Goal: Information Seeking & Learning: Learn about a topic

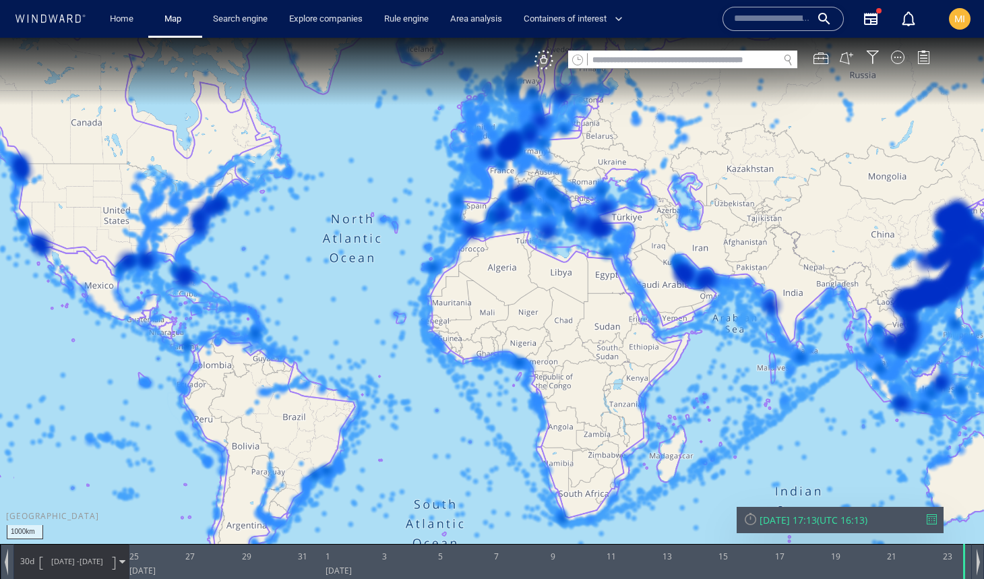
click at [622, 63] on input "text" at bounding box center [683, 60] width 191 height 18
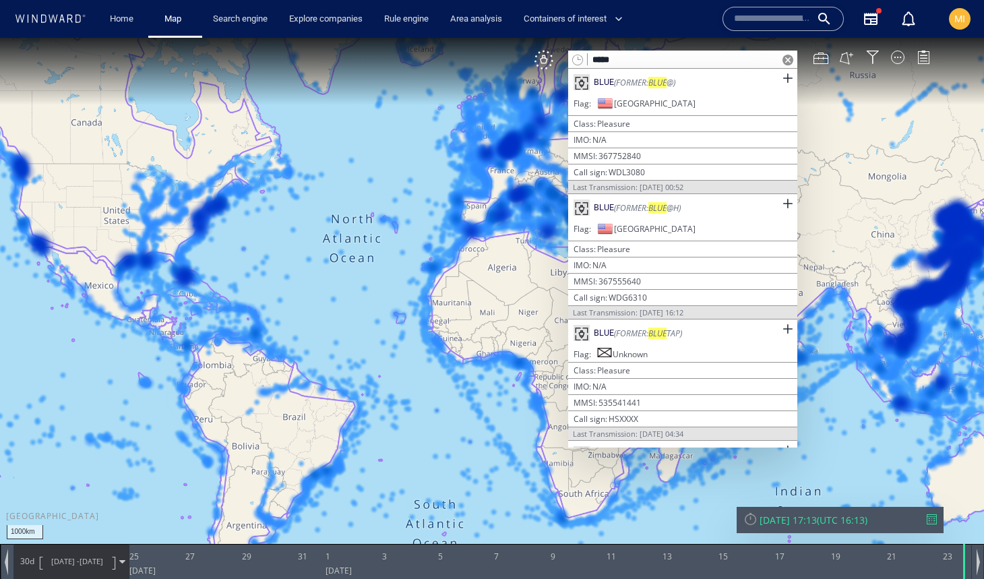
drag, startPoint x: 621, startPoint y: 60, endPoint x: 568, endPoint y: 57, distance: 53.4
click at [568, 57] on div "****" at bounding box center [682, 60] width 229 height 18
paste input "***"
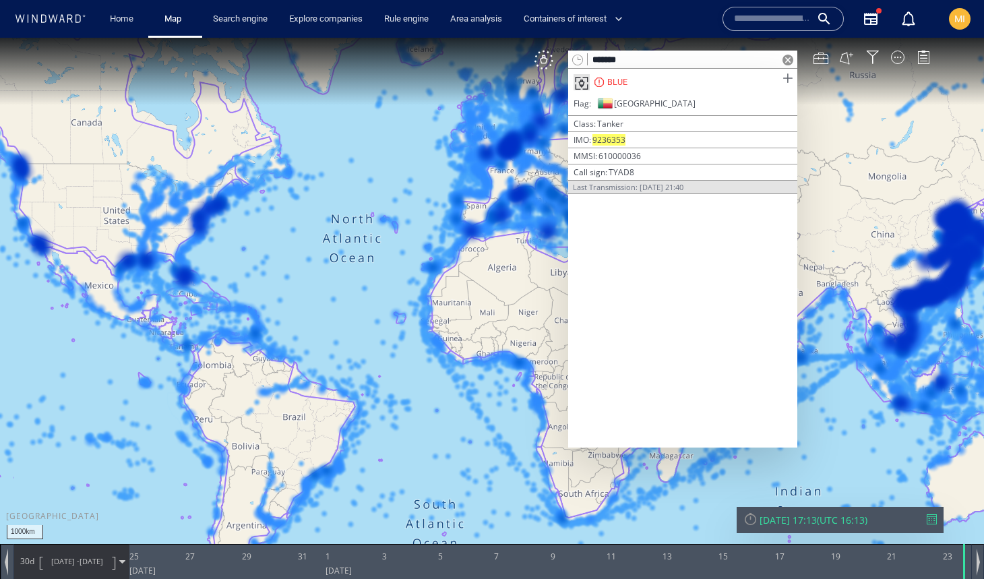
click at [788, 76] on span at bounding box center [787, 78] width 17 height 17
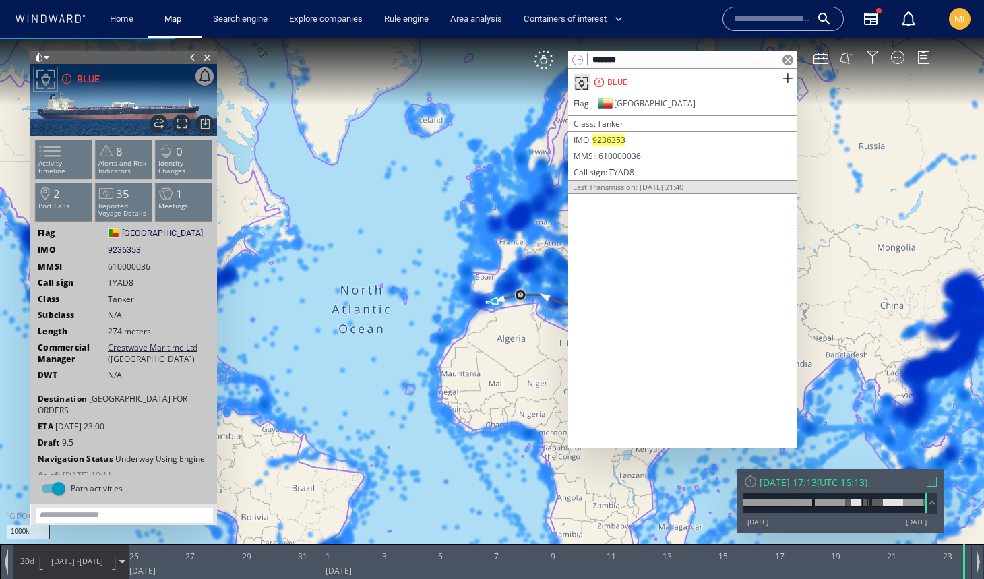
click at [191, 57] on span at bounding box center [192, 57] width 15 height 13
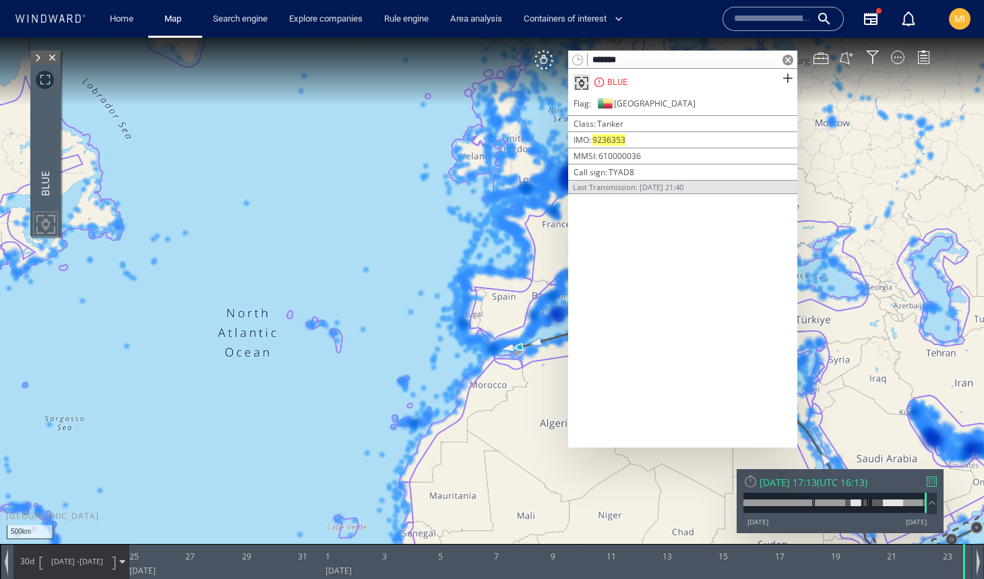
drag, startPoint x: 463, startPoint y: 272, endPoint x: 387, endPoint y: 274, distance: 76.2
click at [388, 274] on canvas "Map" at bounding box center [492, 302] width 984 height 528
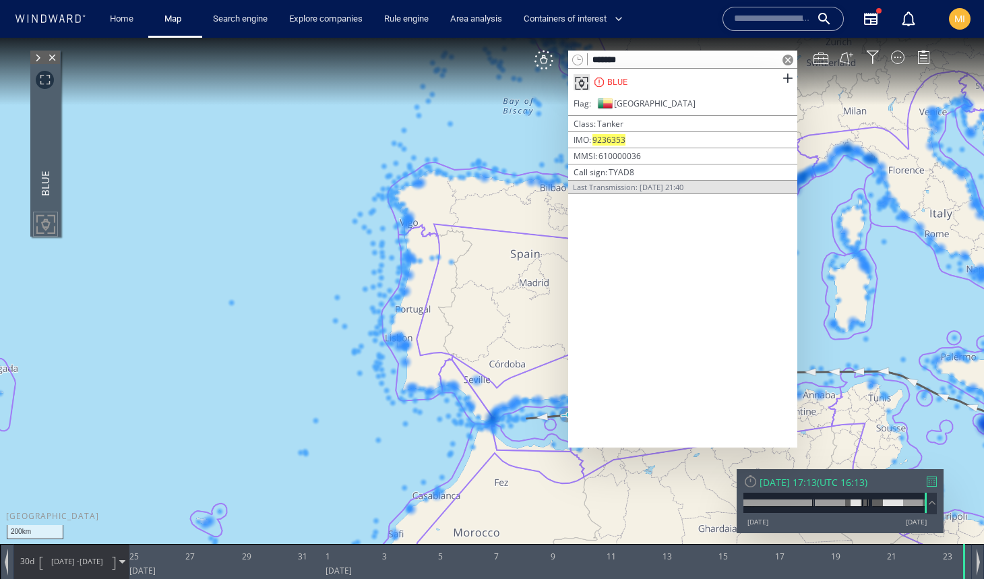
drag, startPoint x: 416, startPoint y: 424, endPoint x: 294, endPoint y: 351, distance: 142.1
click at [297, 351] on canvas "Map" at bounding box center [492, 302] width 984 height 528
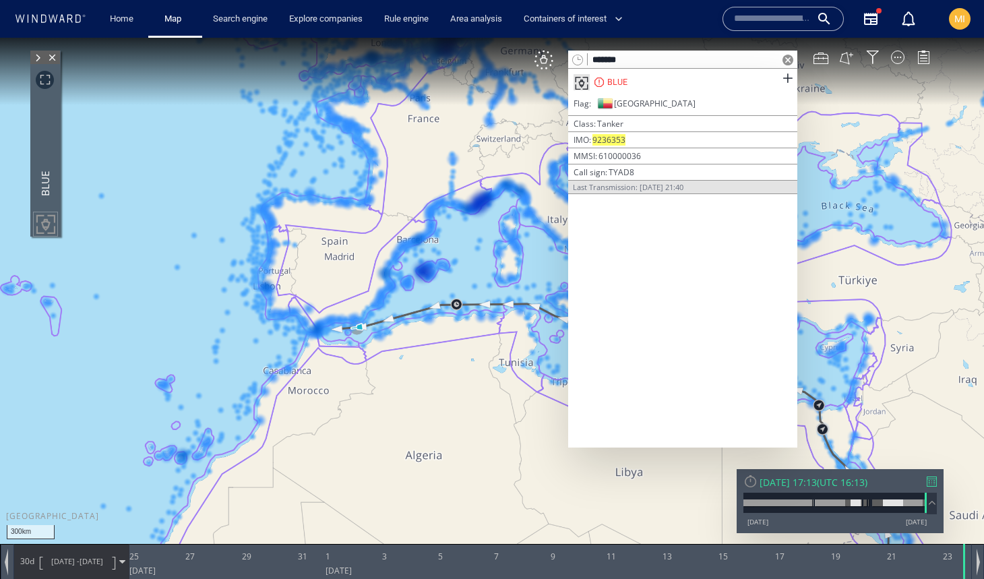
drag, startPoint x: 394, startPoint y: 369, endPoint x: 331, endPoint y: 433, distance: 89.6
click at [331, 433] on canvas "Map" at bounding box center [492, 302] width 984 height 528
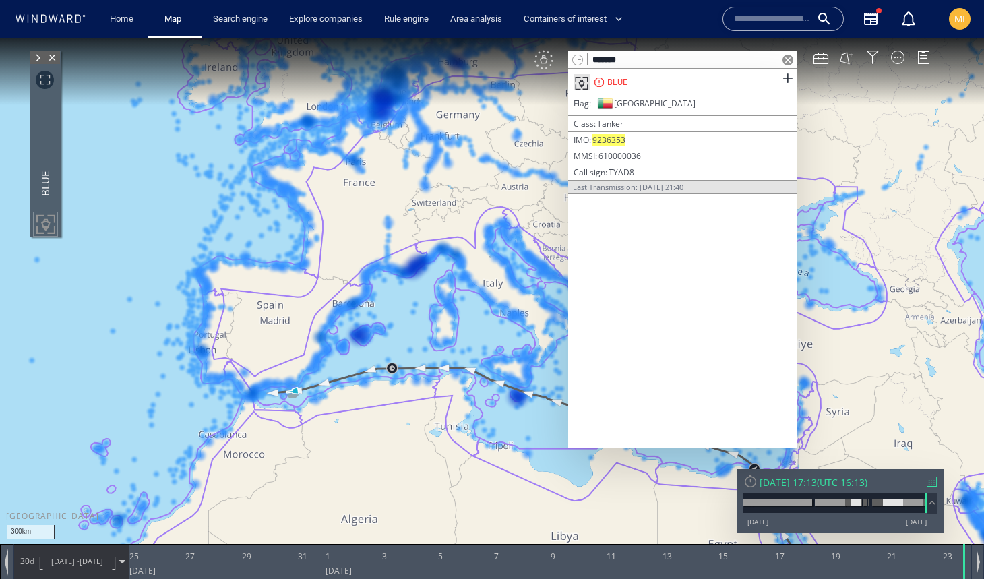
click at [545, 59] on div "VM" at bounding box center [544, 60] width 19 height 19
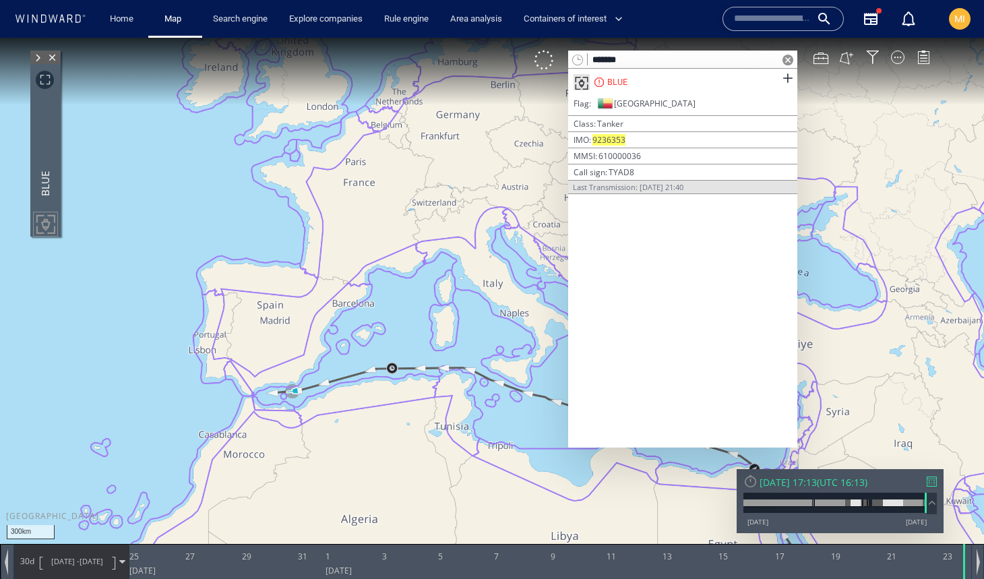
click at [680, 61] on input "*******" at bounding box center [683, 60] width 191 height 18
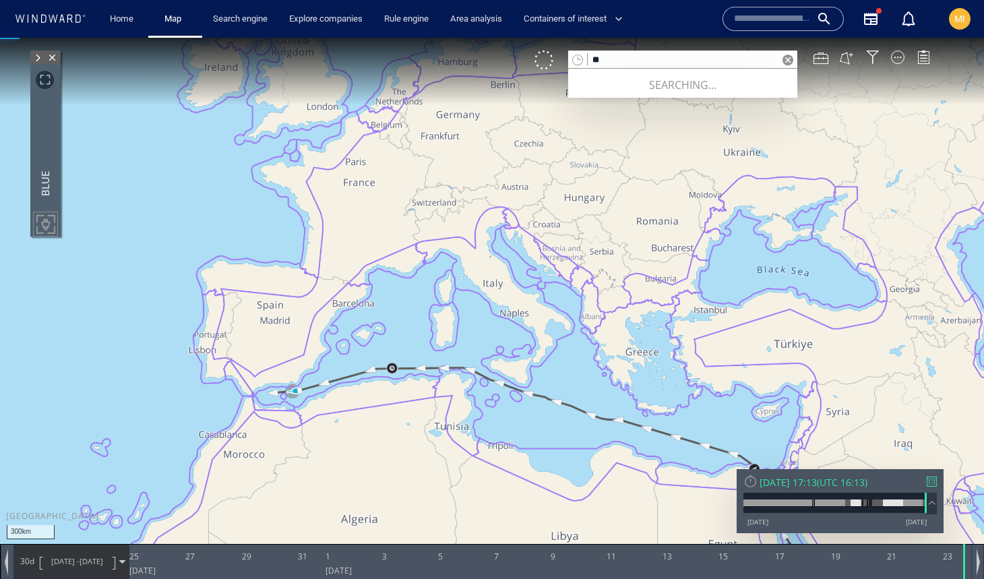
type input "*"
paste input "*******"
type input "*******"
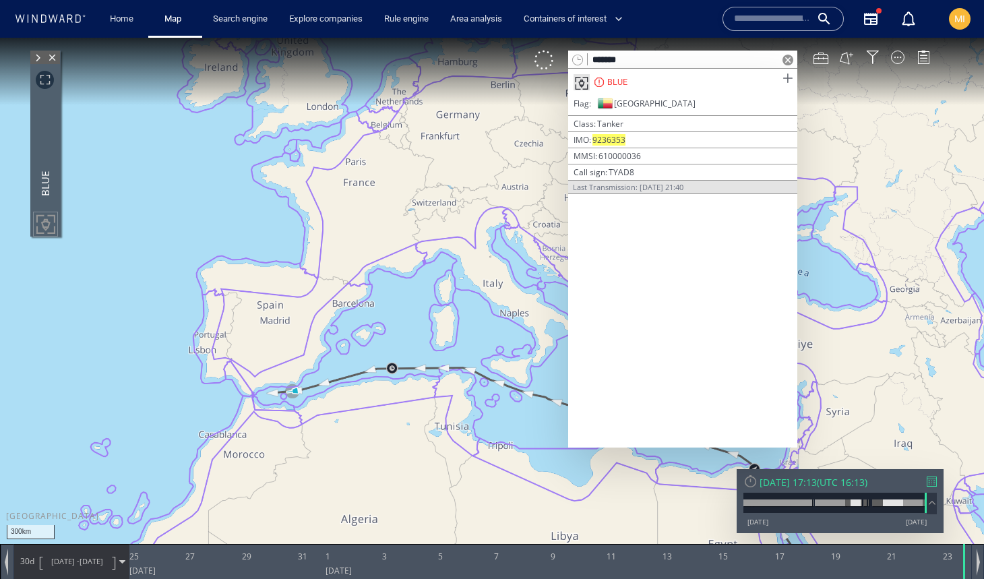
click at [789, 79] on span at bounding box center [787, 78] width 17 height 17
click at [899, 59] on div at bounding box center [897, 57] width 13 height 13
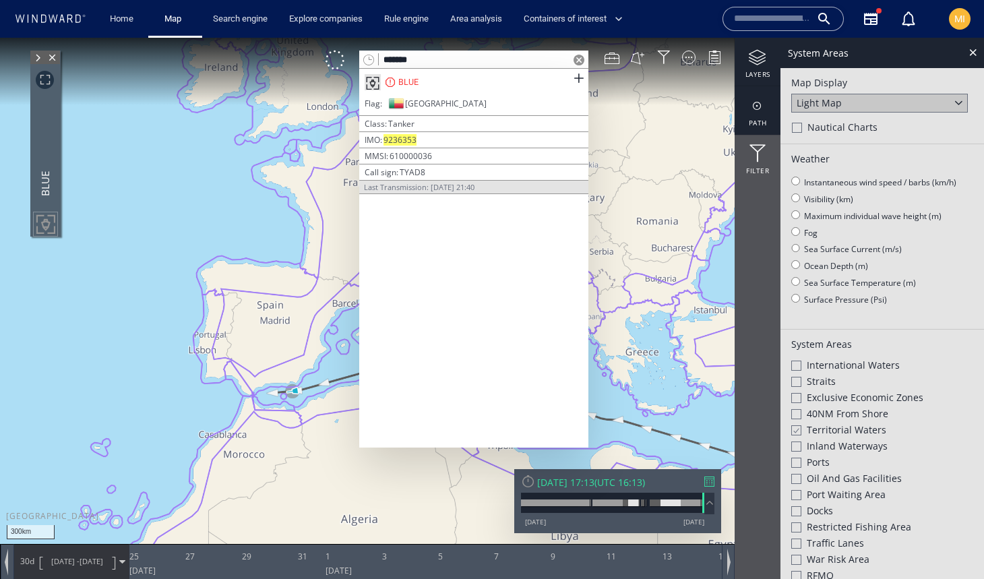
click at [758, 104] on div at bounding box center [758, 106] width 46 height 17
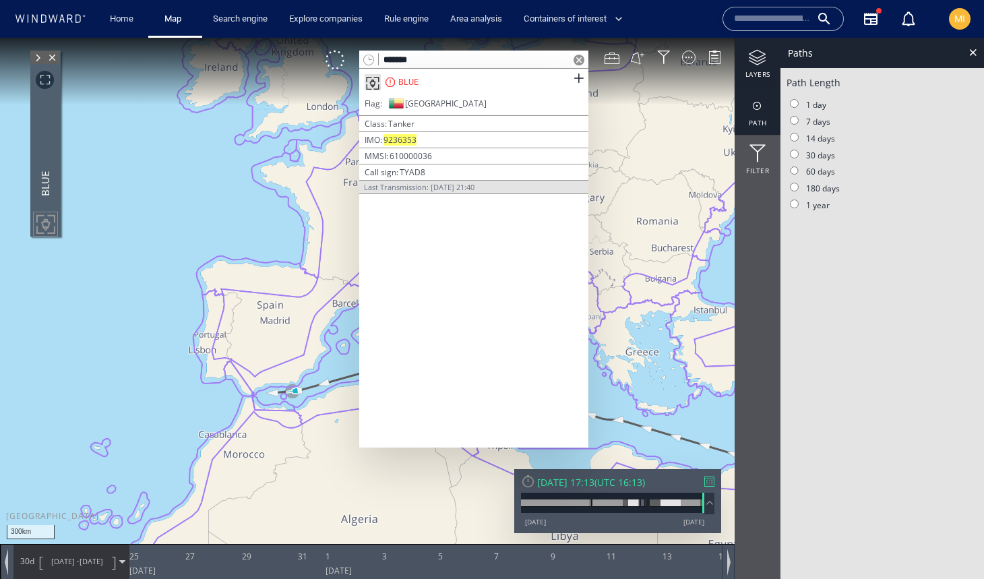
click at [759, 59] on div at bounding box center [758, 57] width 46 height 17
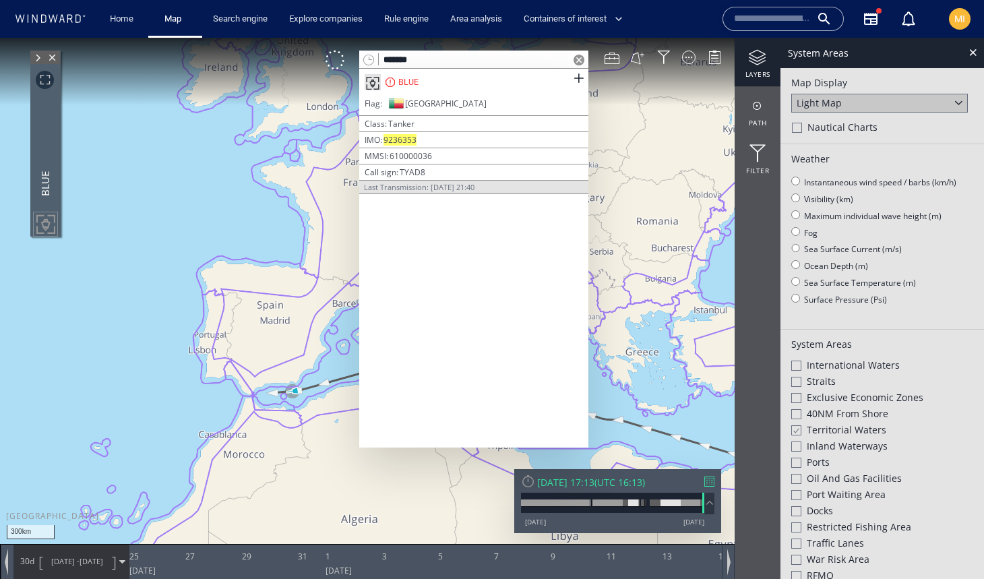
click at [794, 425] on div at bounding box center [796, 430] width 10 height 11
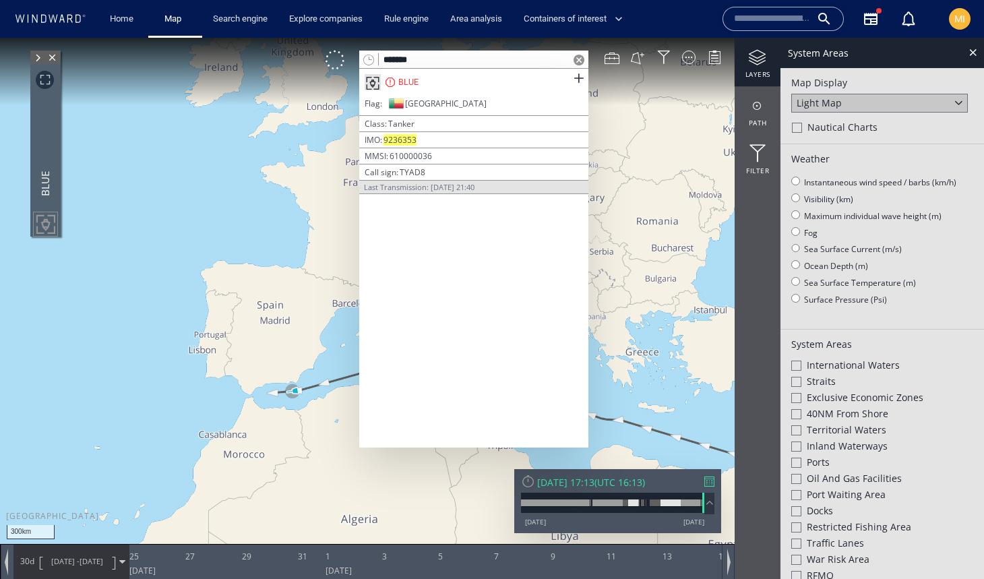
click at [578, 59] on span at bounding box center [579, 60] width 11 height 11
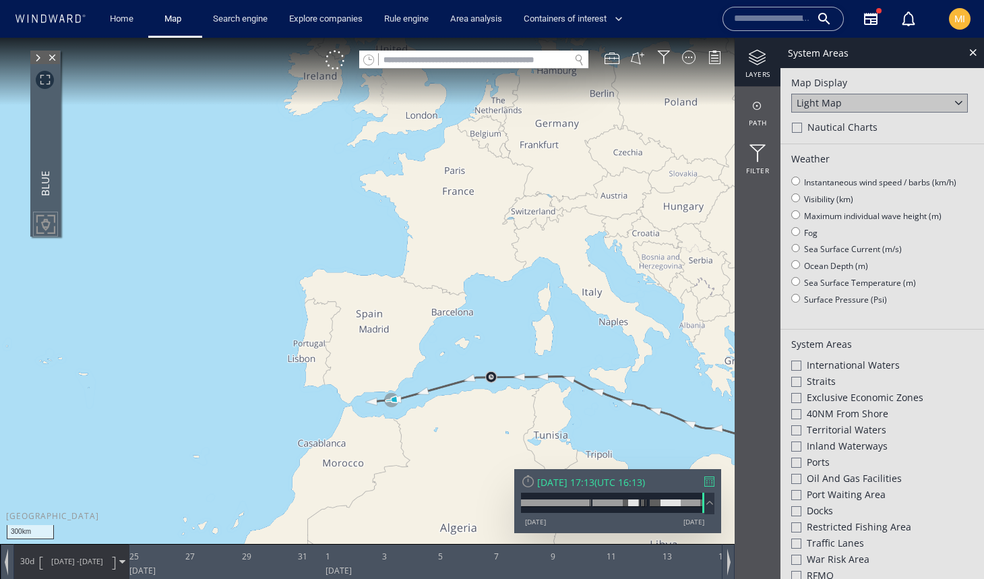
drag, startPoint x: 436, startPoint y: 301, endPoint x: 452, endPoint y: 288, distance: 21.2
click at [452, 288] on canvas "Map" at bounding box center [492, 302] width 984 height 528
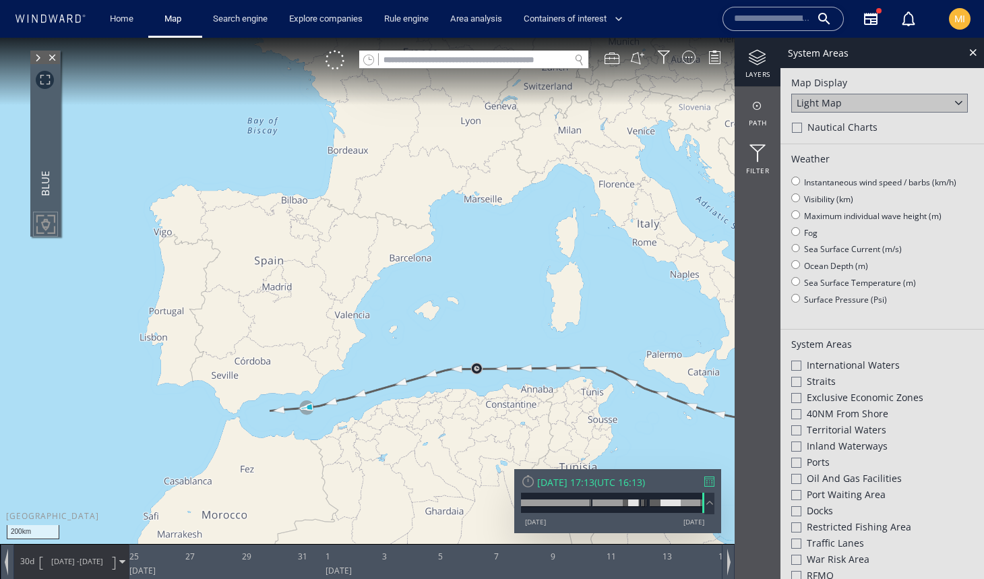
drag, startPoint x: 409, startPoint y: 309, endPoint x: 453, endPoint y: 284, distance: 50.7
click at [453, 284] on canvas "Map" at bounding box center [492, 302] width 984 height 528
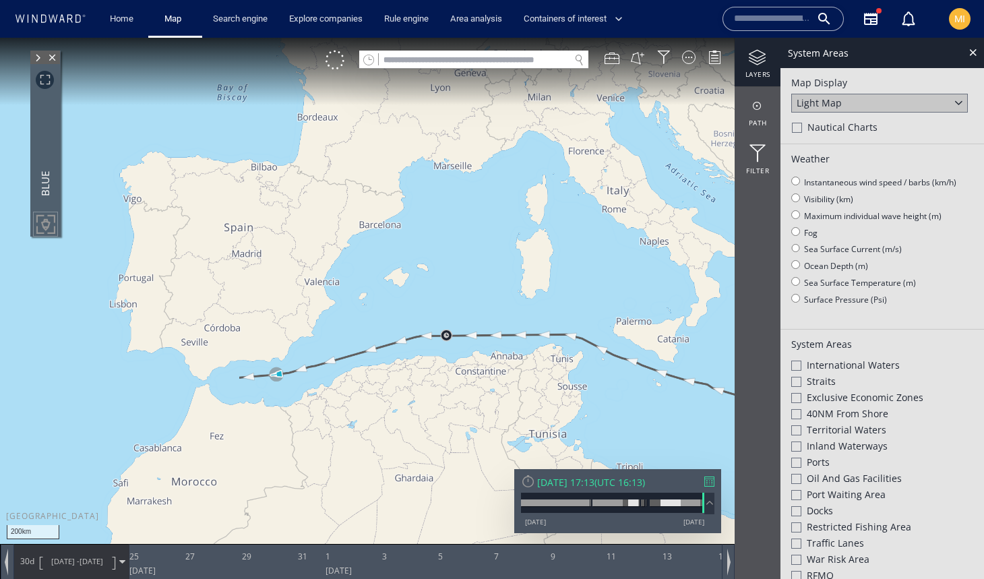
click at [39, 57] on span at bounding box center [37, 57] width 15 height 13
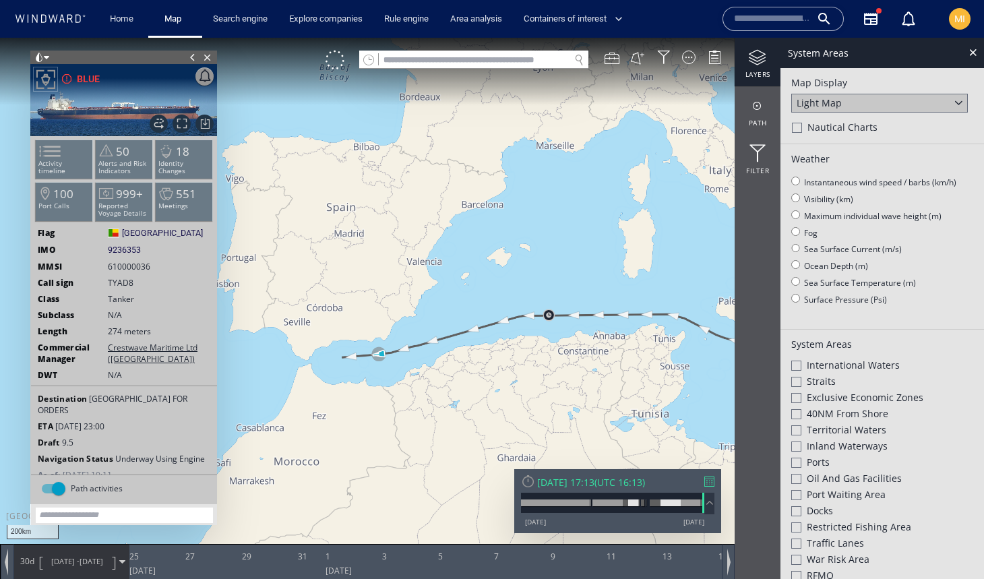
drag, startPoint x: 311, startPoint y: 146, endPoint x: 431, endPoint y: 133, distance: 121.4
click at [431, 133] on canvas "Map" at bounding box center [492, 302] width 984 height 528
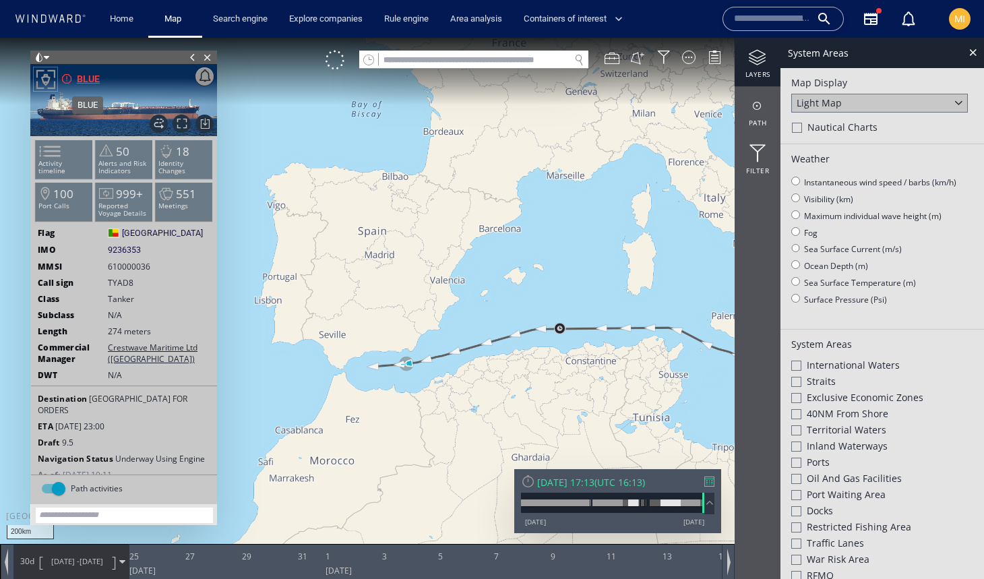
click at [88, 76] on div "BLUE" at bounding box center [88, 79] width 23 height 16
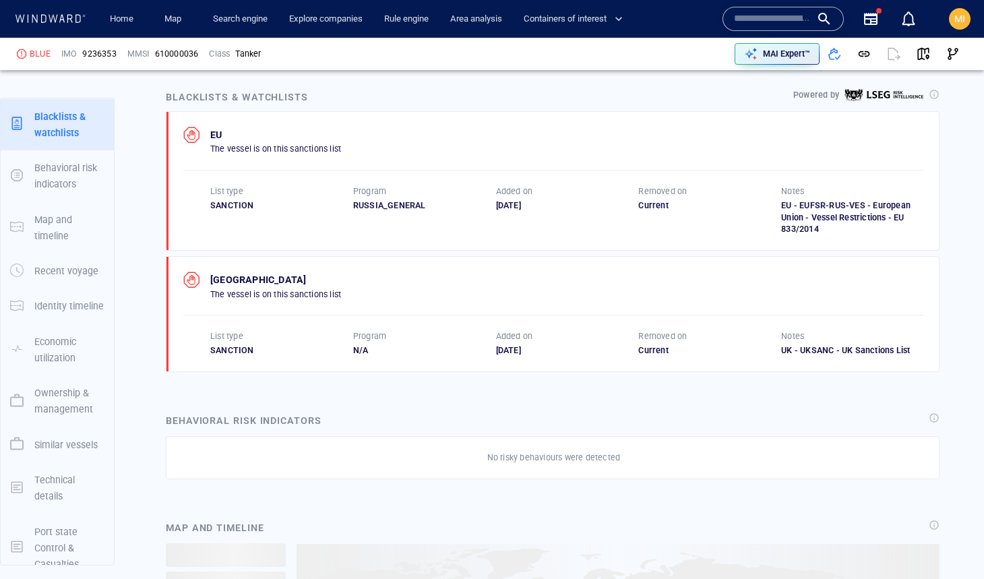
scroll to position [978, 0]
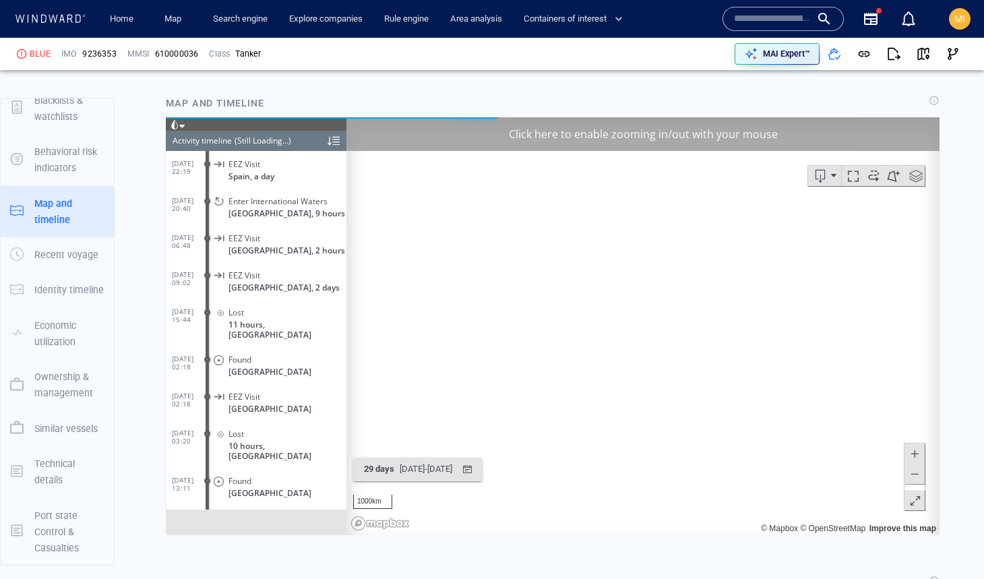
scroll to position [8081, 0]
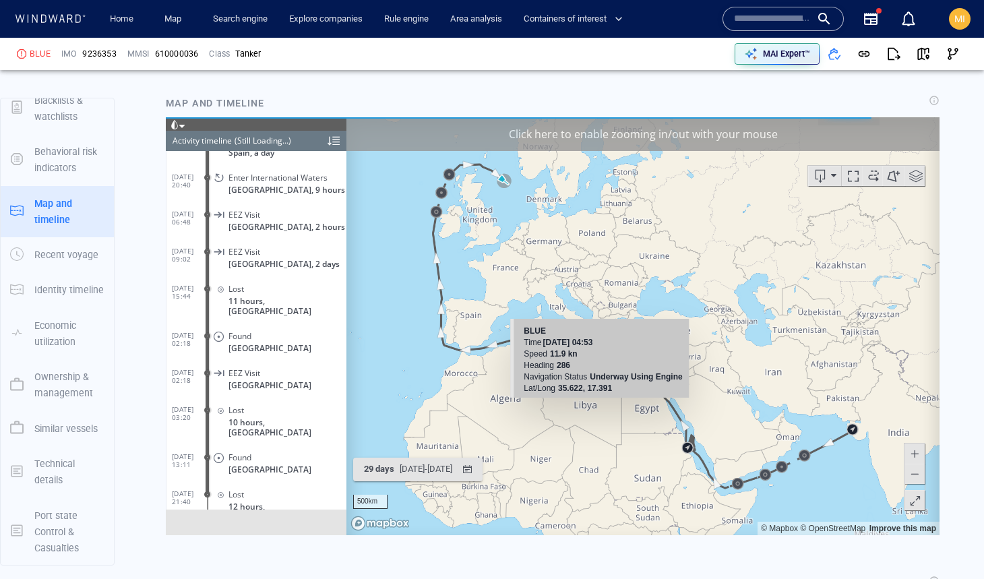
drag, startPoint x: 545, startPoint y: 355, endPoint x: 563, endPoint y: 418, distance: 65.3
click at [563, 416] on canvas "Map" at bounding box center [643, 326] width 593 height 418
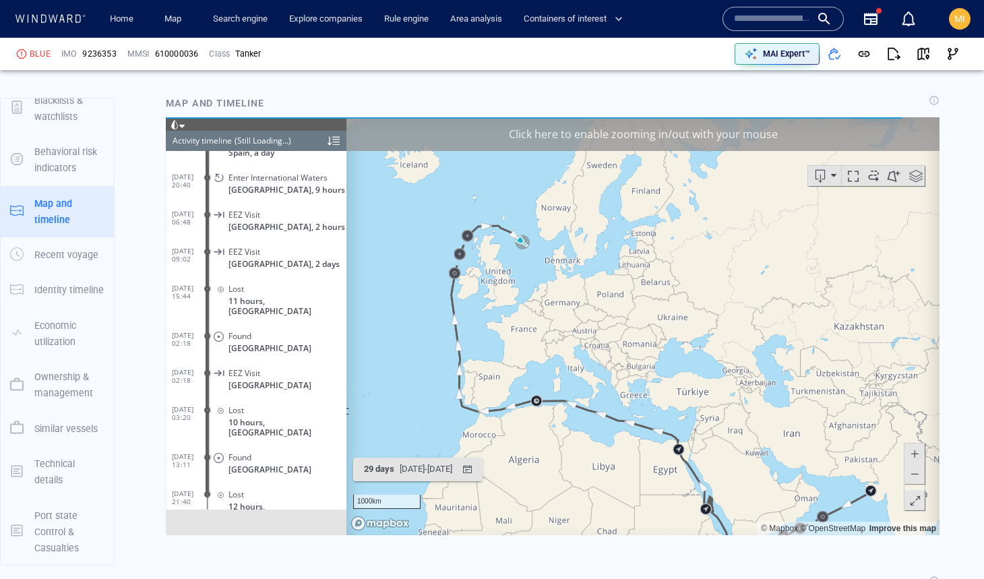
drag, startPoint x: 609, startPoint y: 312, endPoint x: 589, endPoint y: 296, distance: 25.9
click at [589, 296] on canvas "Map" at bounding box center [643, 326] width 593 height 418
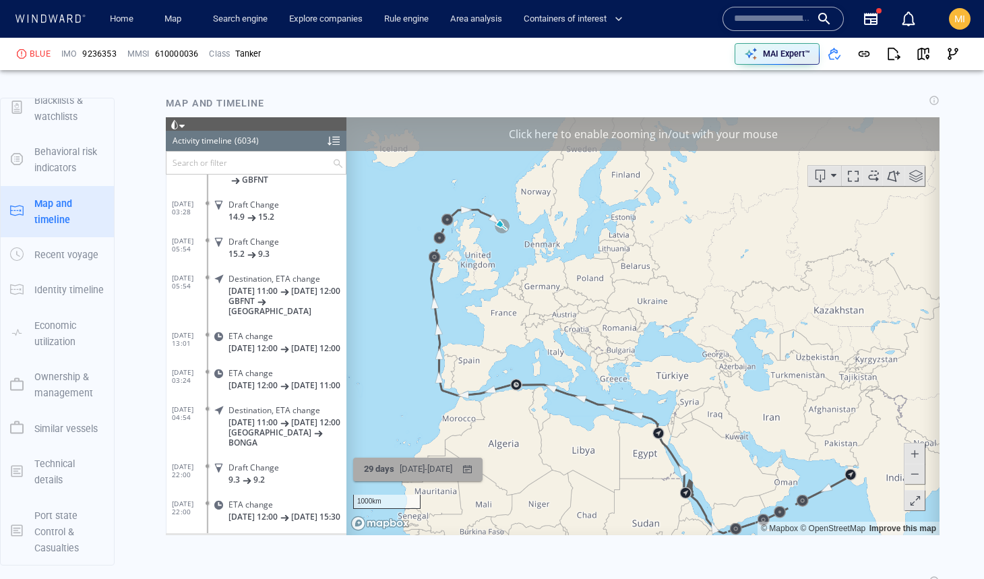
click at [426, 469] on div "[DATE] - [DATE]" at bounding box center [426, 468] width 58 height 21
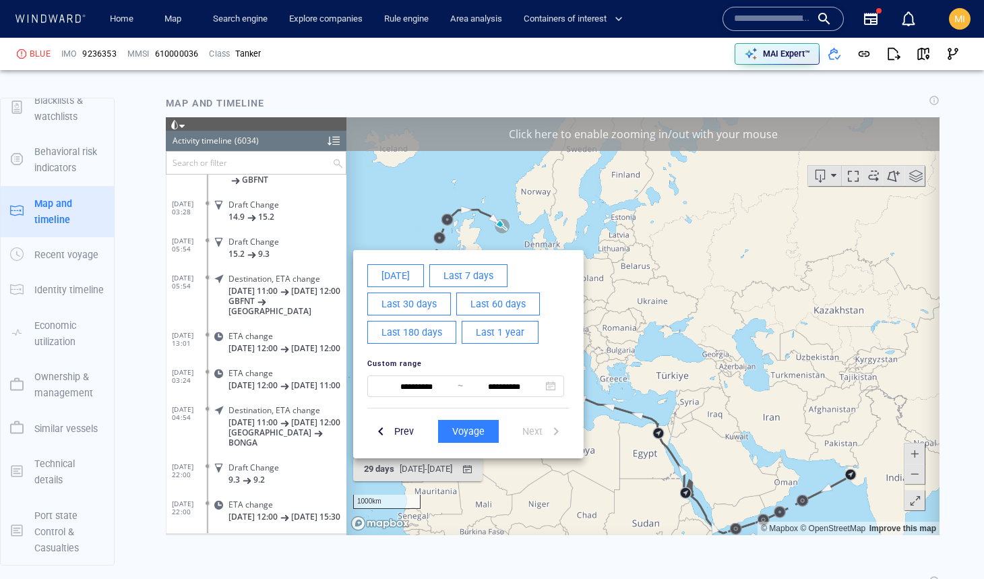
click at [480, 303] on span "Last 60 days" at bounding box center [498, 303] width 55 height 17
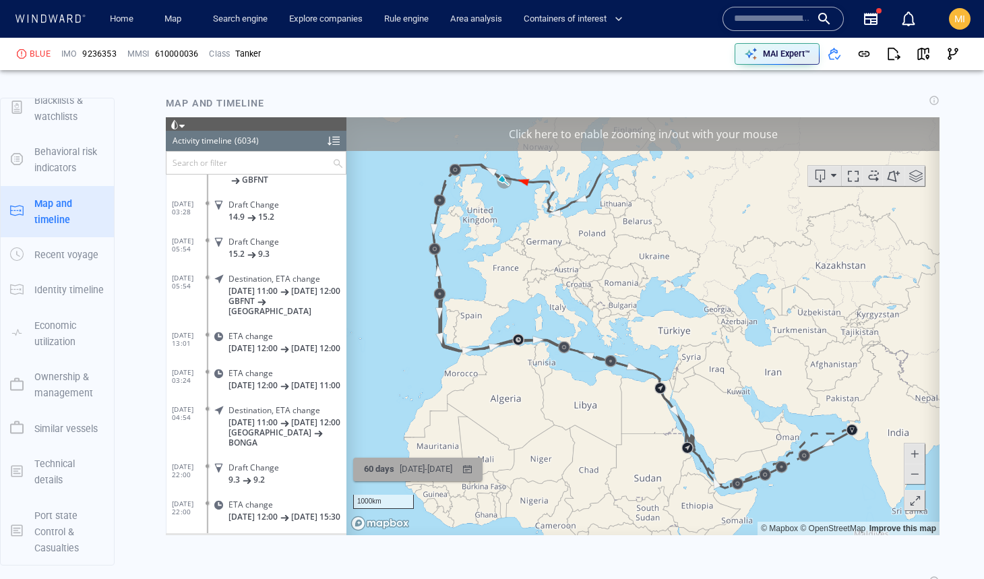
click at [450, 467] on div "[DATE] - [DATE]" at bounding box center [426, 468] width 58 height 21
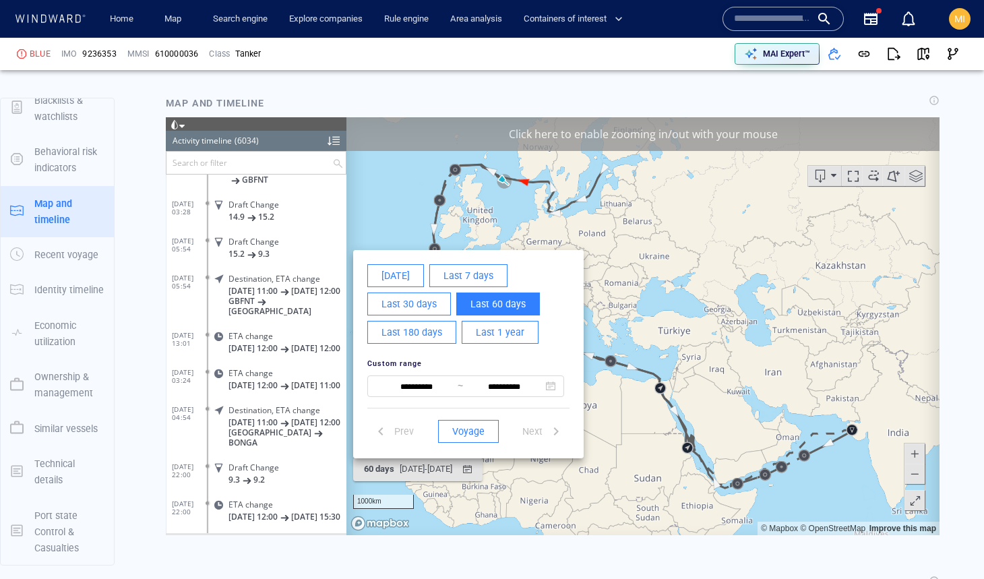
click at [415, 333] on span "Last 180 days" at bounding box center [412, 332] width 61 height 17
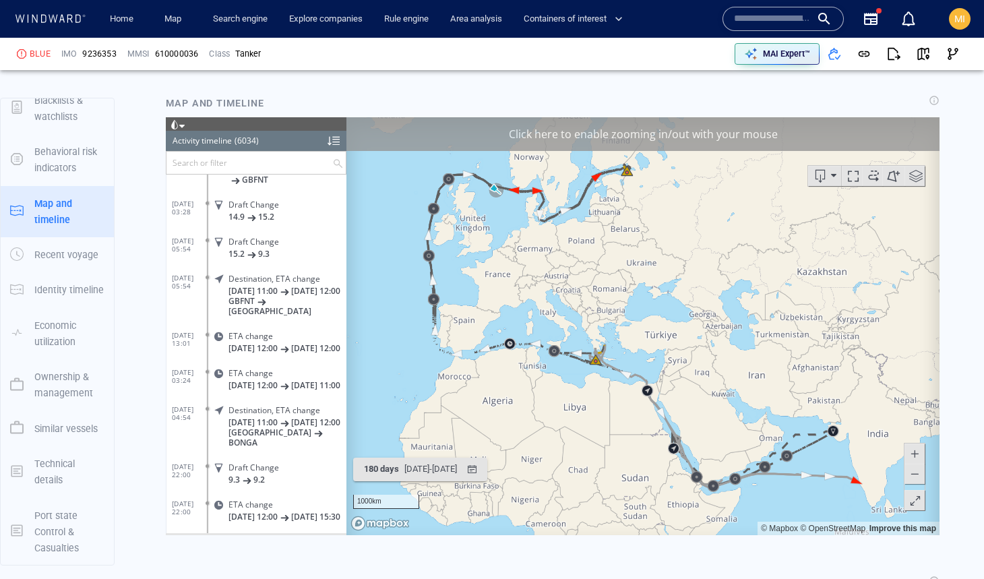
drag, startPoint x: 462, startPoint y: 302, endPoint x: 459, endPoint y: 349, distance: 46.6
click at [459, 348] on canvas "Map" at bounding box center [643, 326] width 593 height 418
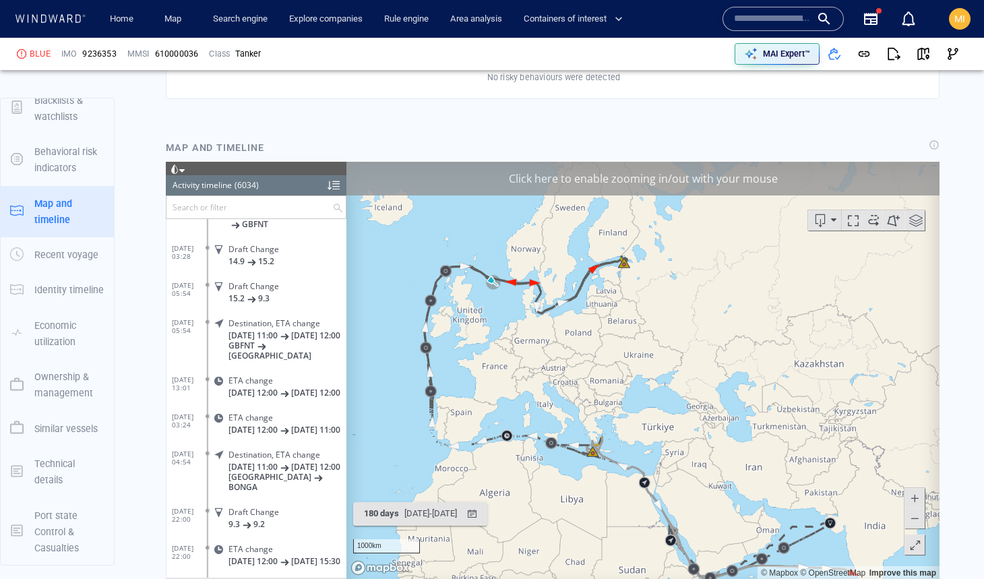
scroll to position [1180, 0]
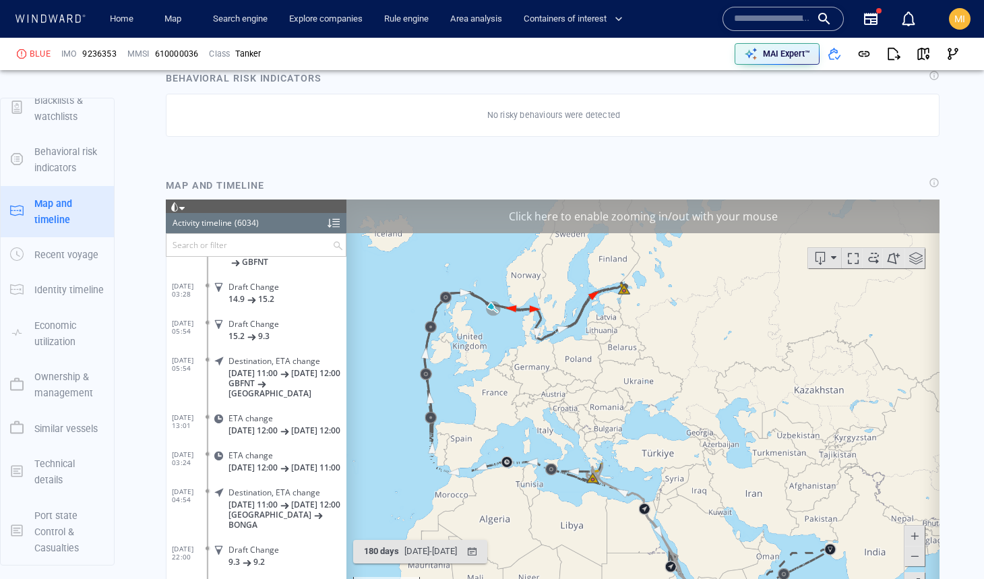
drag, startPoint x: 454, startPoint y: 395, endPoint x: 454, endPoint y: 287, distance: 108.5
click at [454, 287] on canvas "Map" at bounding box center [643, 408] width 593 height 418
click at [597, 224] on div "Click here to enable zooming in/out with your mouse" at bounding box center [643, 216] width 593 height 34
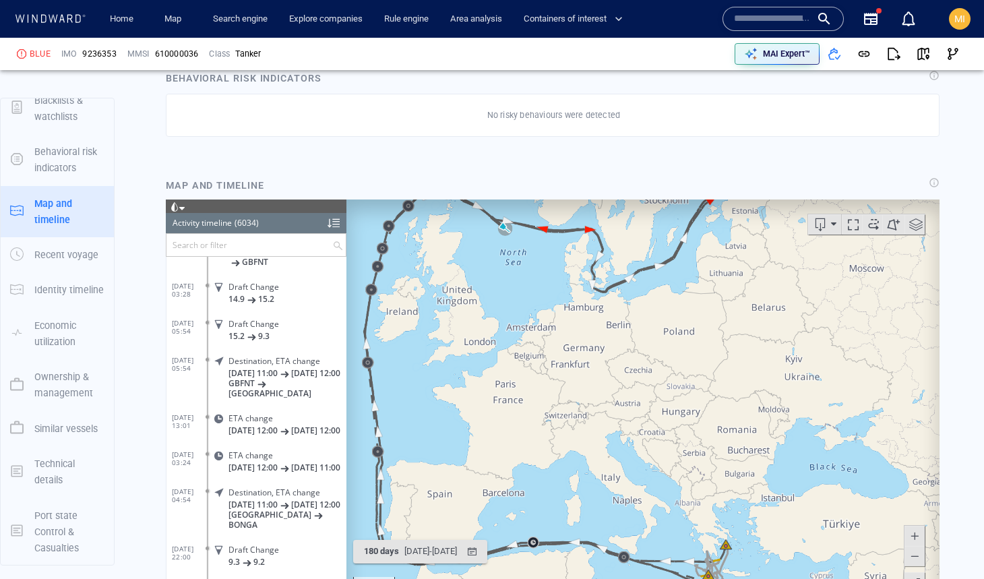
drag, startPoint x: 429, startPoint y: 376, endPoint x: 503, endPoint y: 397, distance: 76.4
click at [504, 397] on canvas "Map" at bounding box center [643, 408] width 593 height 418
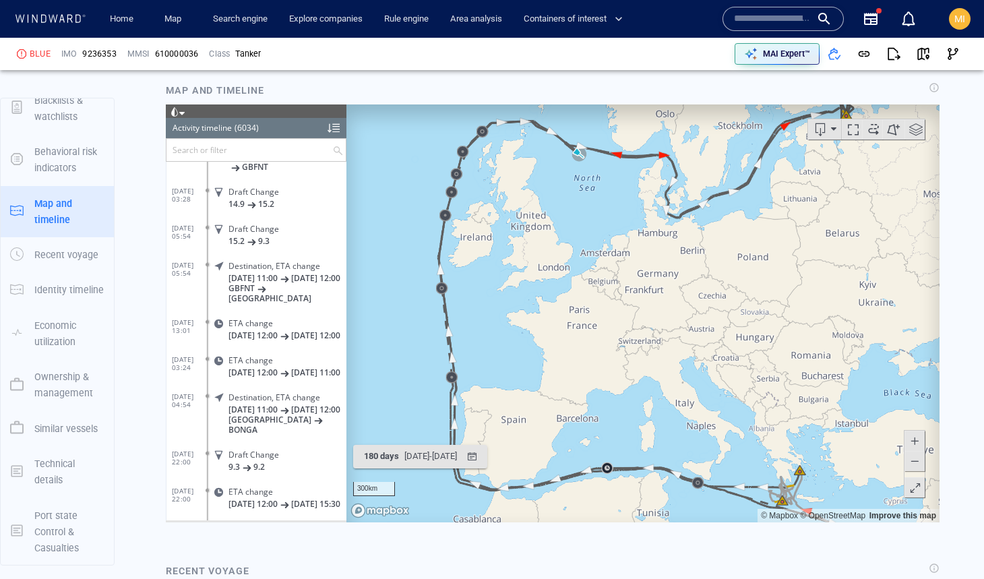
scroll to position [1286, 0]
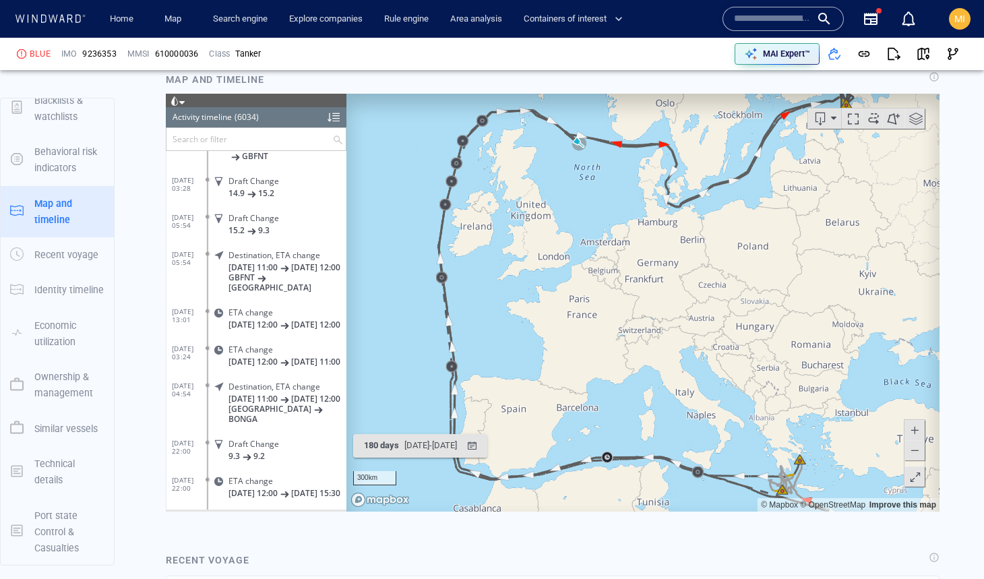
drag, startPoint x: 700, startPoint y: 415, endPoint x: 677, endPoint y: 435, distance: 31.1
click at [677, 435] on canvas "Map" at bounding box center [643, 302] width 593 height 418
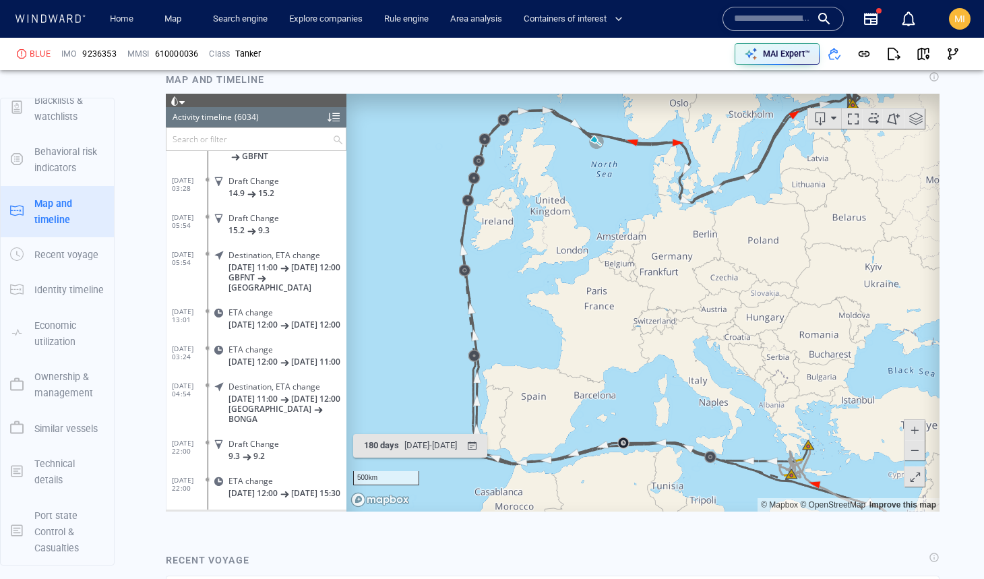
drag, startPoint x: 528, startPoint y: 265, endPoint x: 605, endPoint y: 200, distance: 101.0
click at [605, 200] on canvas "Map" at bounding box center [643, 302] width 593 height 418
drag, startPoint x: 758, startPoint y: 427, endPoint x: 700, endPoint y: 372, distance: 79.6
click at [695, 372] on canvas "Map" at bounding box center [643, 302] width 593 height 418
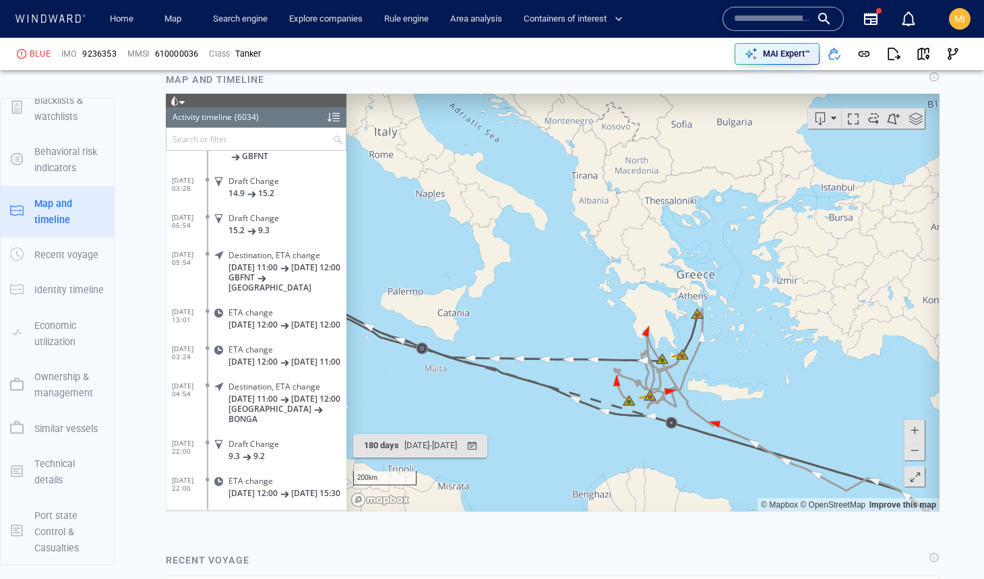
drag, startPoint x: 732, startPoint y: 411, endPoint x: 773, endPoint y: 409, distance: 41.2
click at [773, 409] on canvas "Map" at bounding box center [643, 302] width 593 height 418
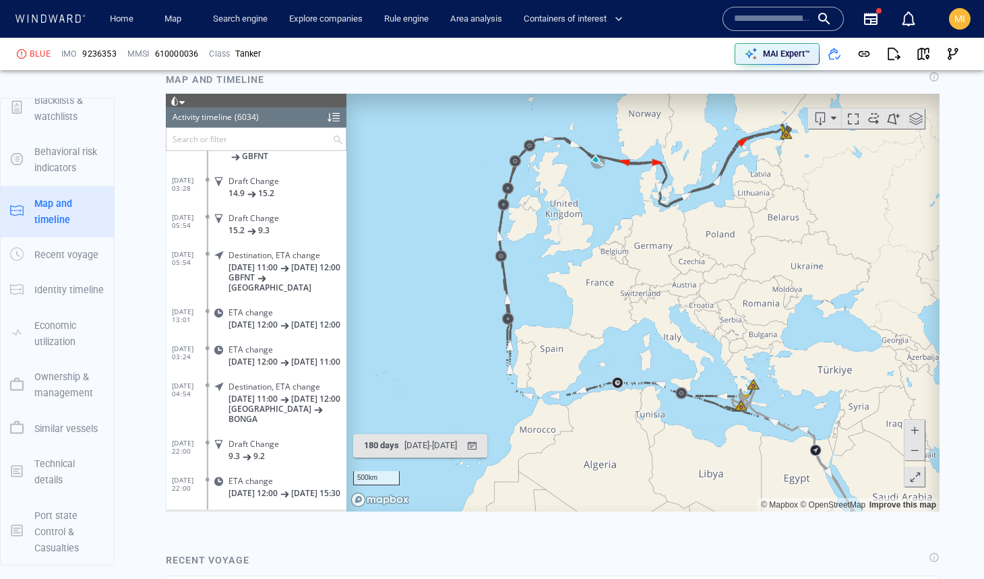
click at [773, 409] on canvas "Map" at bounding box center [643, 302] width 593 height 418
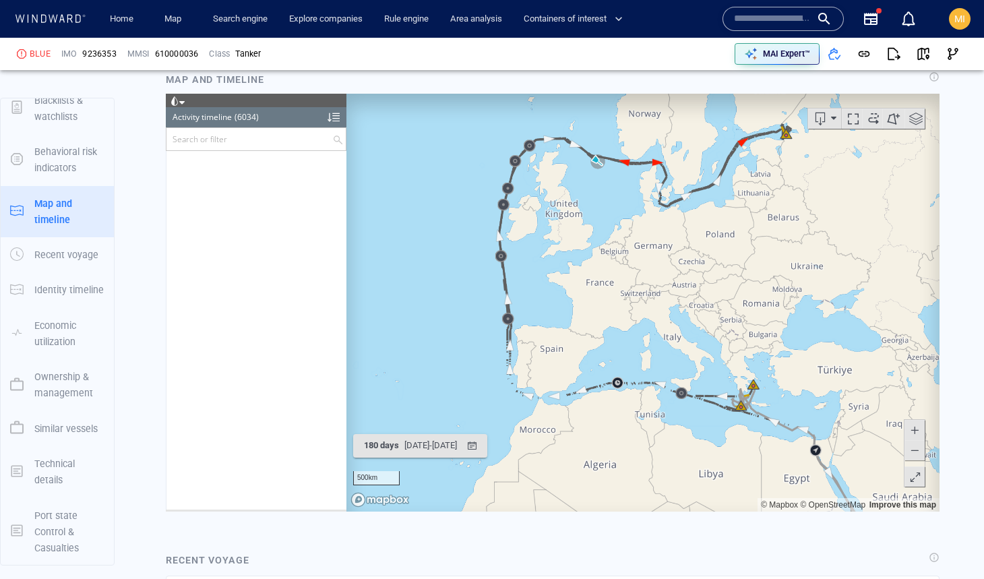
scroll to position [213651, 0]
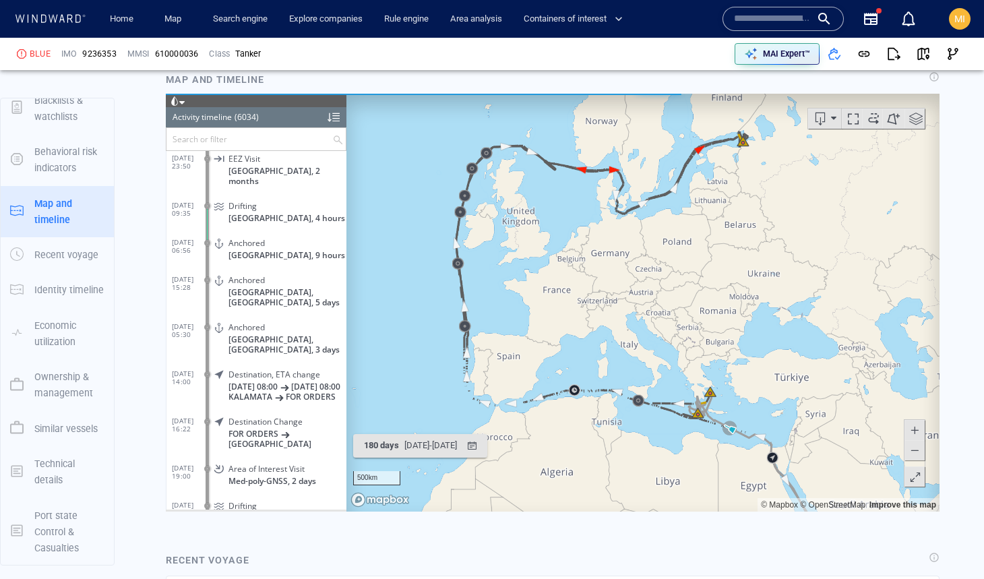
click at [722, 419] on div "500km © Mapbox © OpenStreetMap Improve this map" at bounding box center [643, 302] width 593 height 418
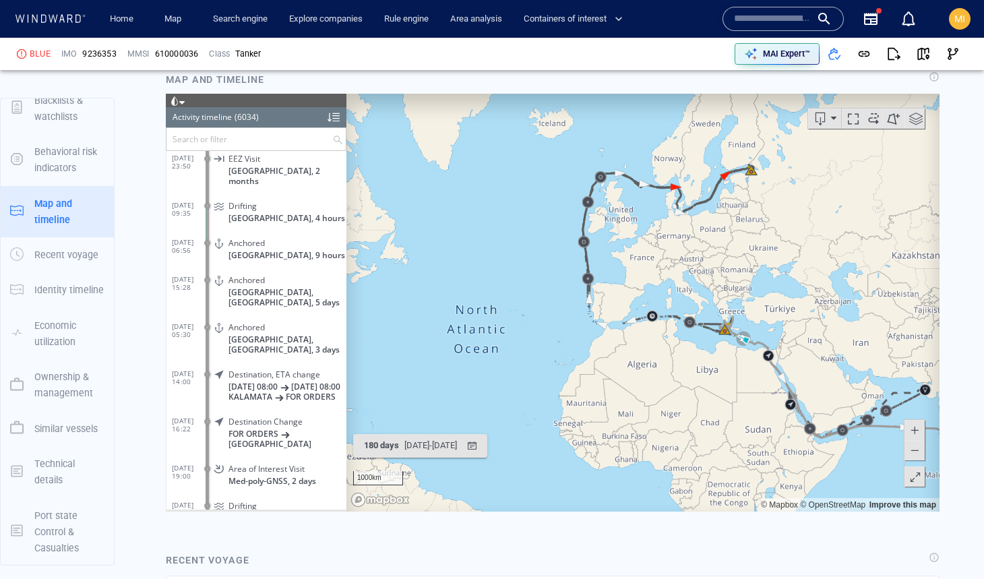
drag, startPoint x: 1135, startPoint y: 278, endPoint x: 892, endPoint y: 276, distance: 242.7
drag, startPoint x: 880, startPoint y: 274, endPoint x: 779, endPoint y: 330, distance: 116.5
click at [779, 330] on canvas "Map" at bounding box center [643, 302] width 593 height 418
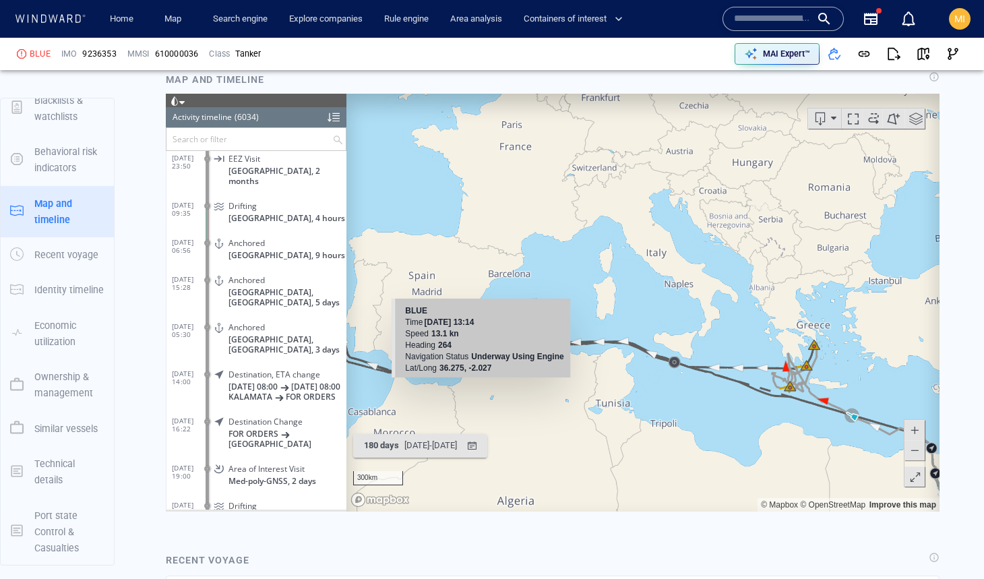
drag, startPoint x: 427, startPoint y: 377, endPoint x: 458, endPoint y: 395, distance: 36.0
click at [458, 395] on canvas "Map" at bounding box center [643, 302] width 593 height 418
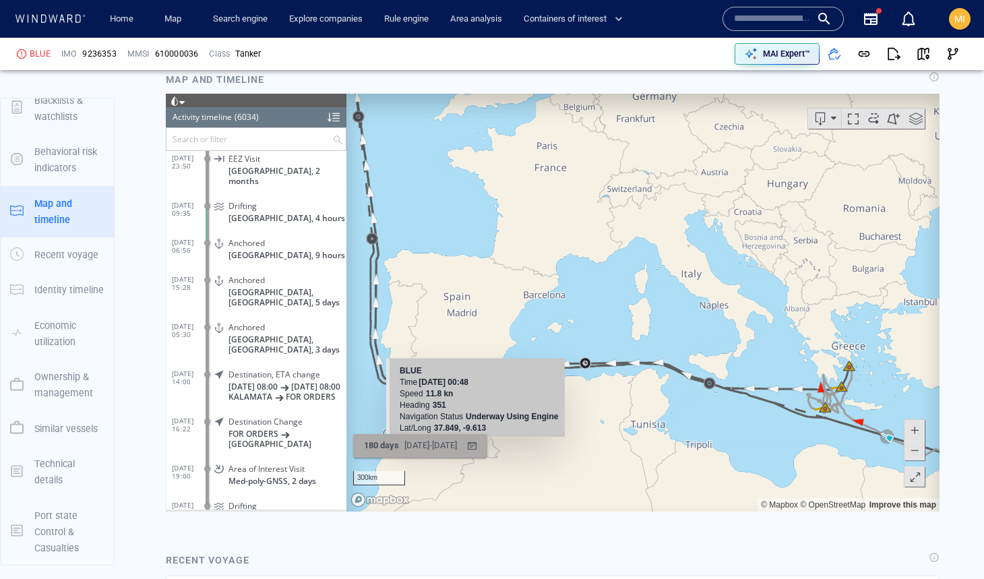
drag, startPoint x: 367, startPoint y: 336, endPoint x: 365, endPoint y: 450, distance: 114.0
click at [366, 446] on div "300km © Mapbox © OpenStreetMap Improve this map BLUE Time [DATE] 00:48 Speed 11…" at bounding box center [553, 302] width 774 height 418
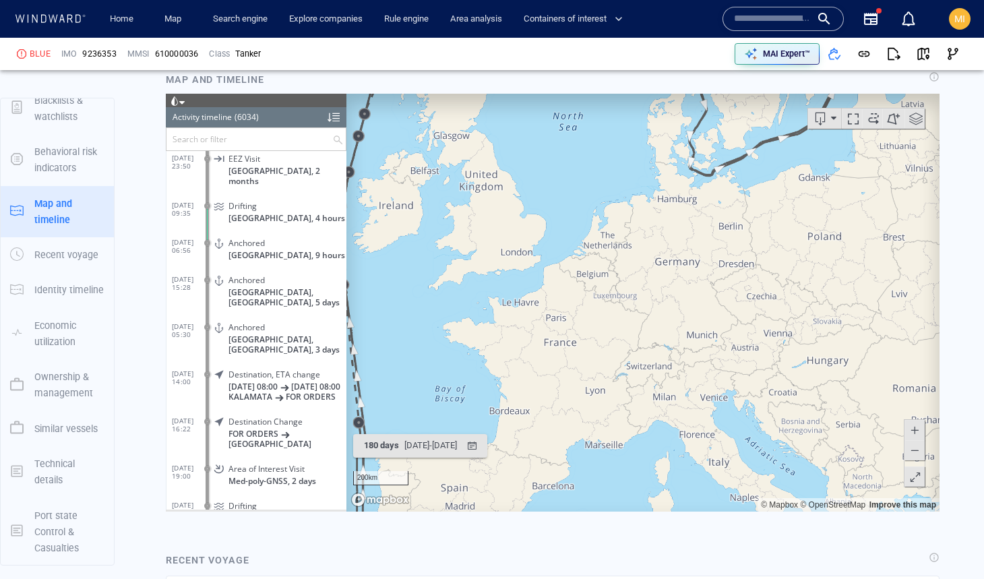
drag, startPoint x: 539, startPoint y: 178, endPoint x: 499, endPoint y: 295, distance: 123.2
click at [500, 293] on canvas "Map" at bounding box center [643, 302] width 593 height 418
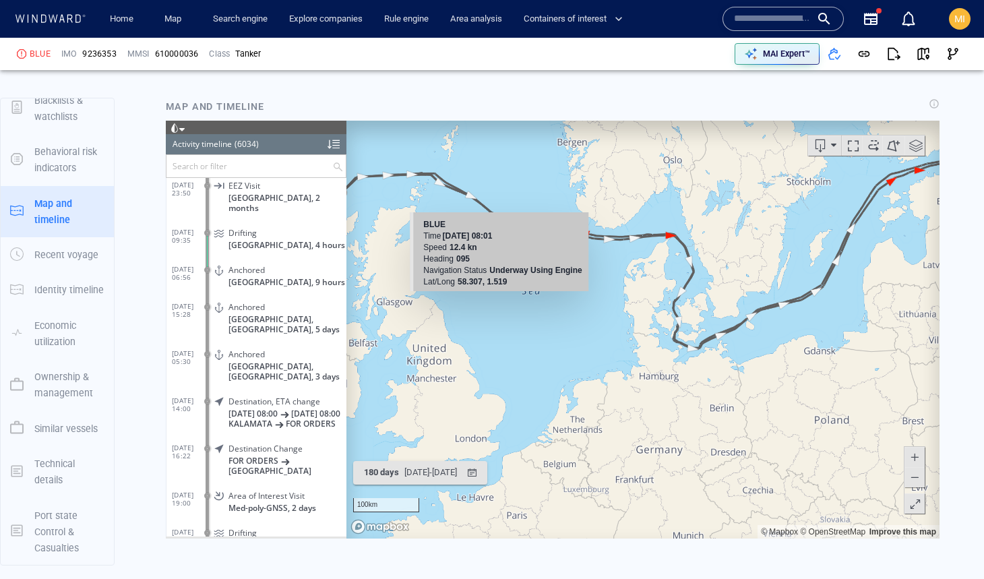
scroll to position [1257, 0]
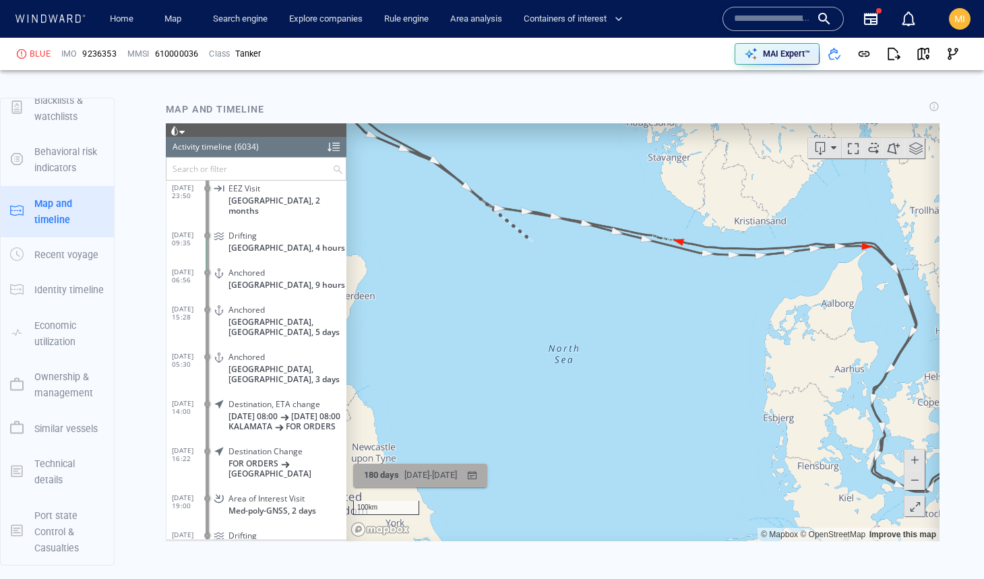
click at [417, 473] on div "[DATE] - [DATE]" at bounding box center [431, 475] width 58 height 21
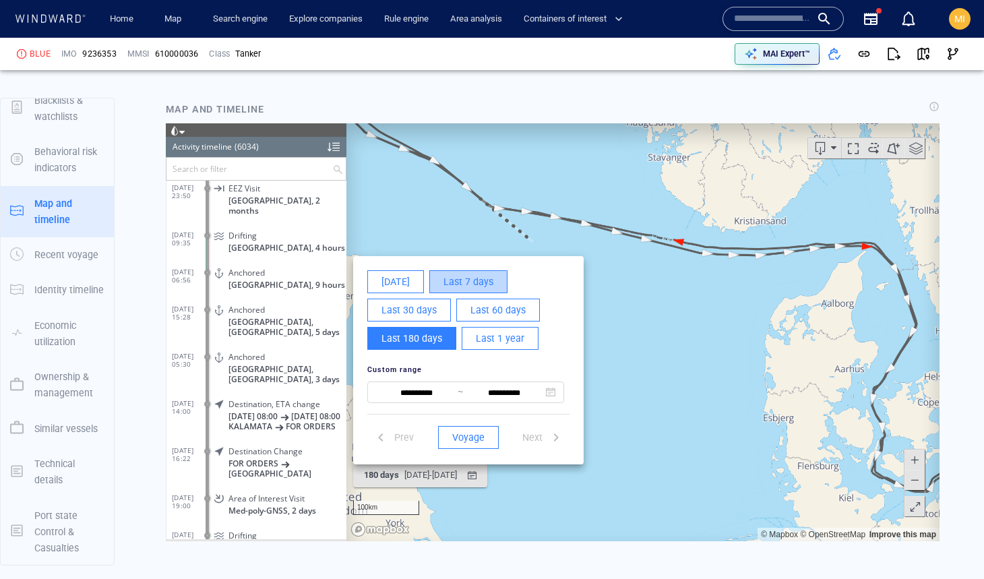
click at [460, 282] on span "Last 7 days" at bounding box center [469, 281] width 50 height 17
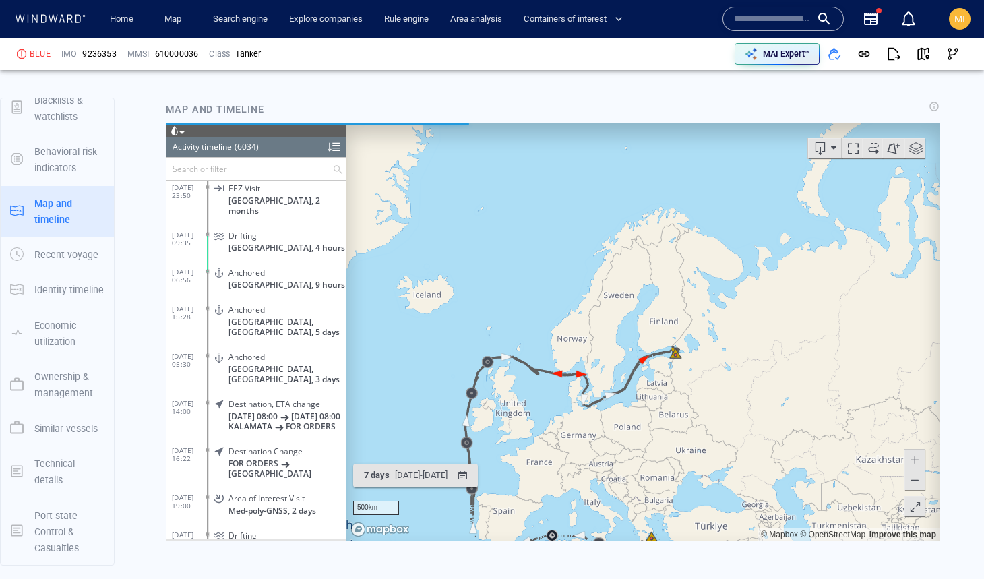
drag, startPoint x: 539, startPoint y: 393, endPoint x: 538, endPoint y: 327, distance: 66.1
click at [539, 328] on canvas "Map" at bounding box center [643, 332] width 593 height 418
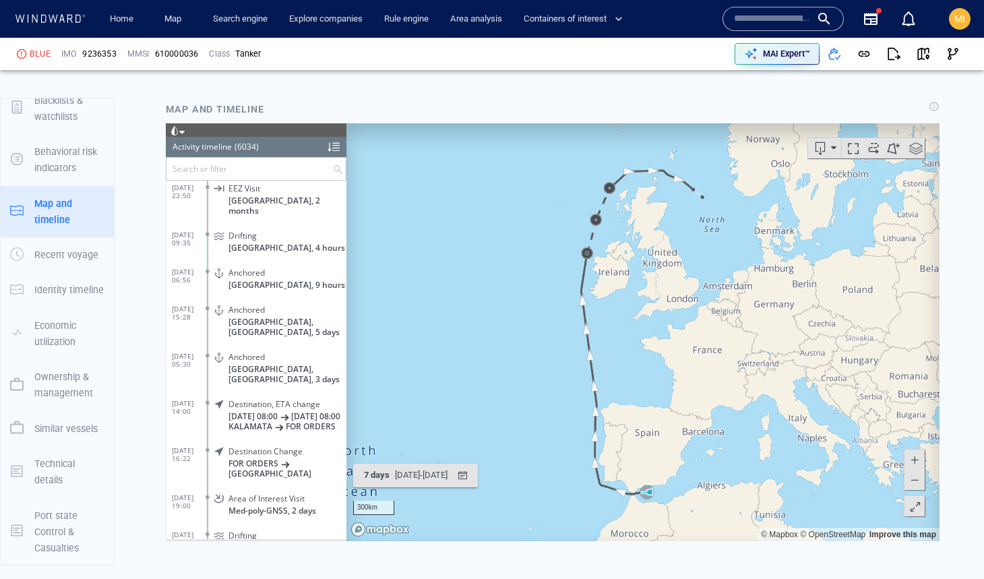
drag, startPoint x: 575, startPoint y: 324, endPoint x: 486, endPoint y: 399, distance: 116.3
click at [487, 398] on canvas "Map" at bounding box center [643, 332] width 593 height 418
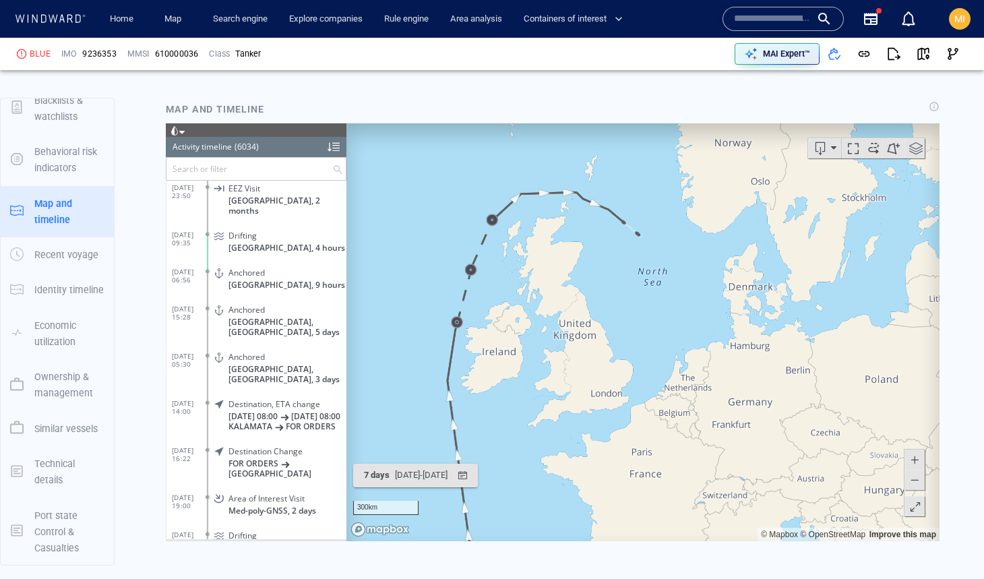
click at [913, 145] on span at bounding box center [916, 148] width 20 height 20
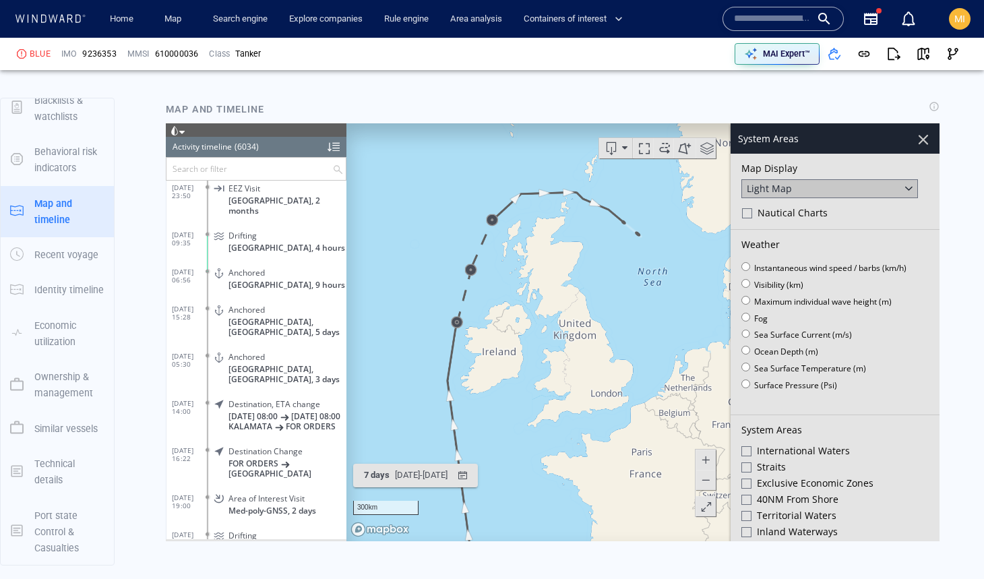
click at [748, 210] on div at bounding box center [747, 213] width 10 height 10
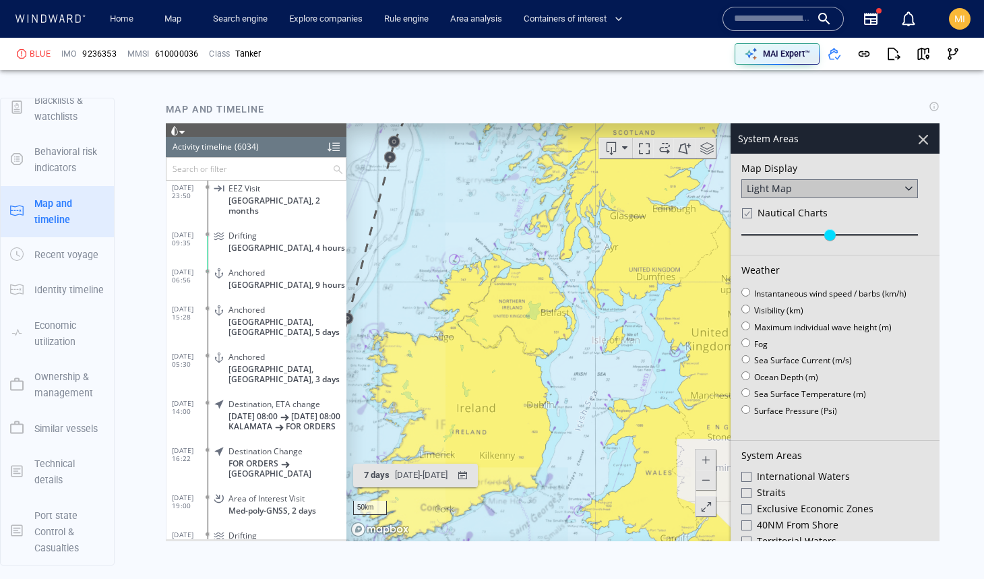
drag, startPoint x: 470, startPoint y: 326, endPoint x: 614, endPoint y: 345, distance: 145.6
click at [614, 345] on canvas "Map" at bounding box center [643, 332] width 593 height 418
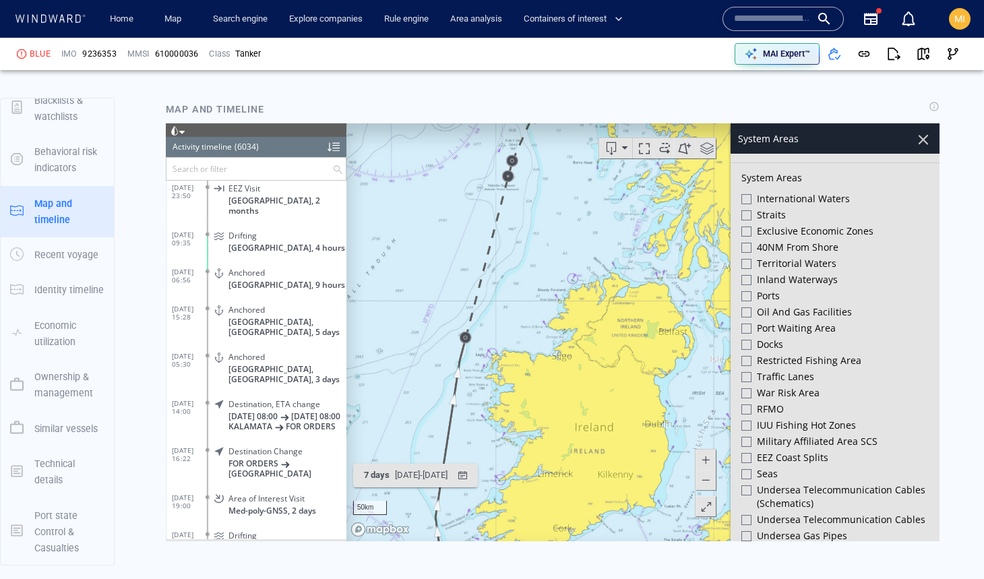
scroll to position [302, 0]
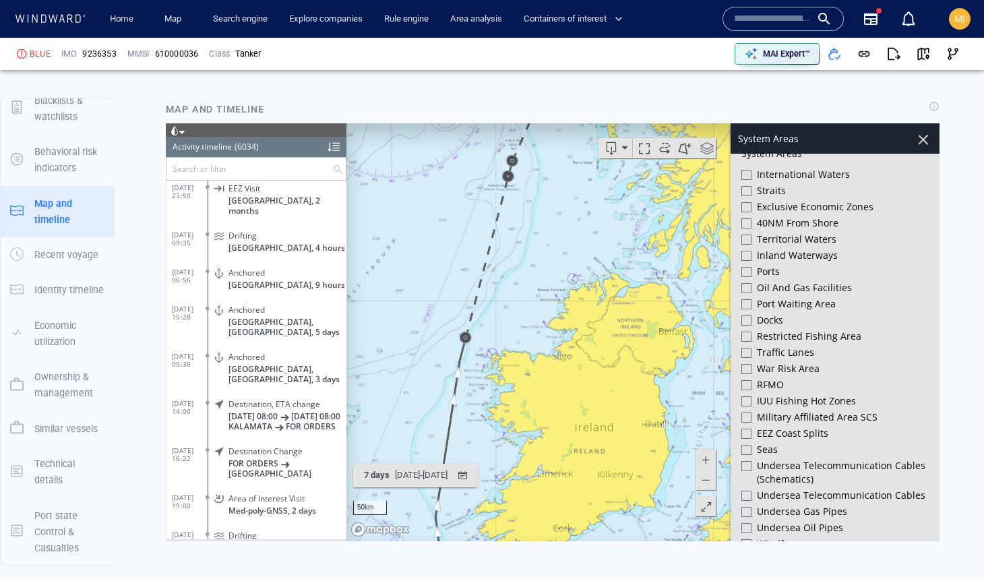
click at [742, 347] on div at bounding box center [747, 352] width 10 height 10
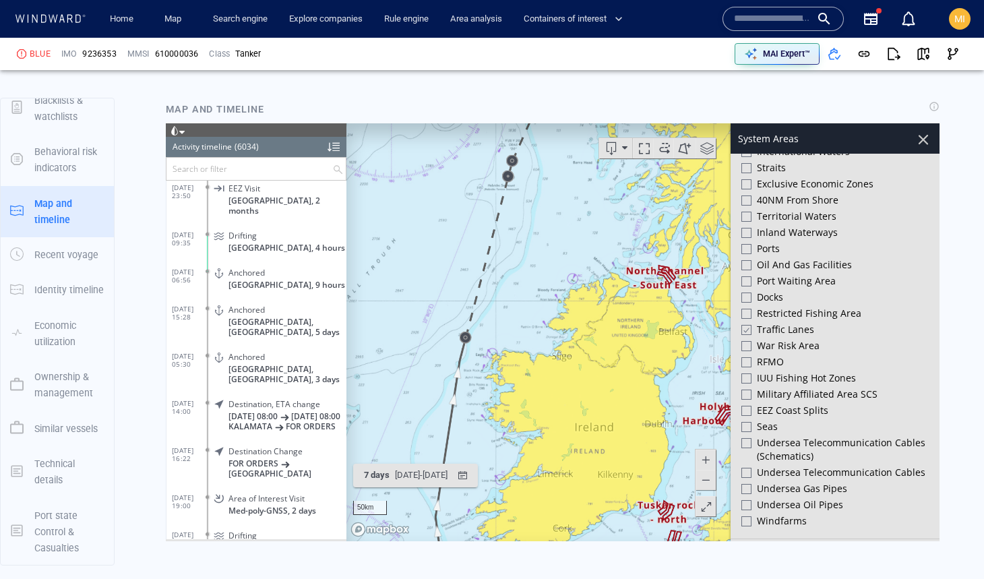
scroll to position [340, 0]
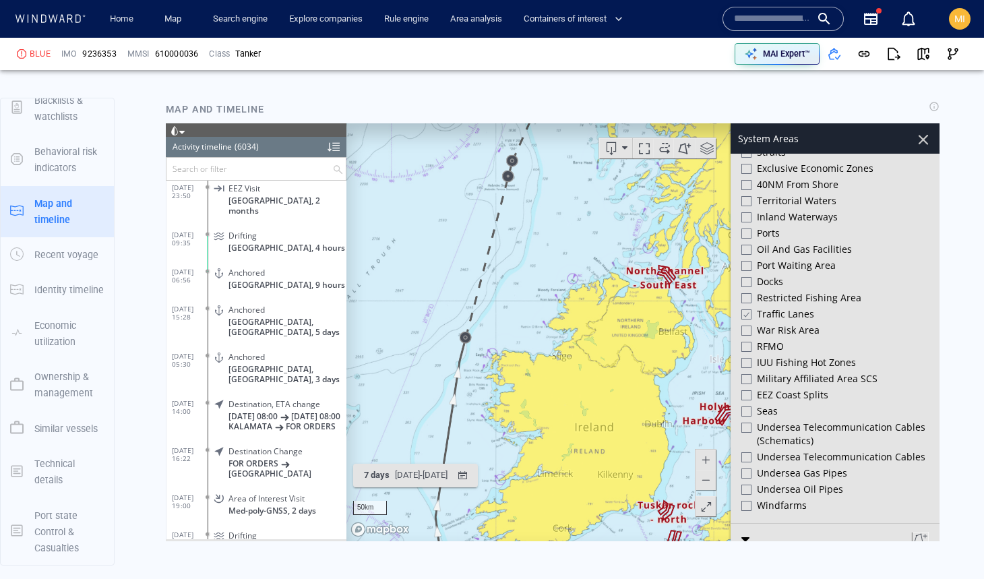
click at [748, 390] on div at bounding box center [747, 395] width 10 height 10
click at [746, 422] on div at bounding box center [747, 427] width 10 height 10
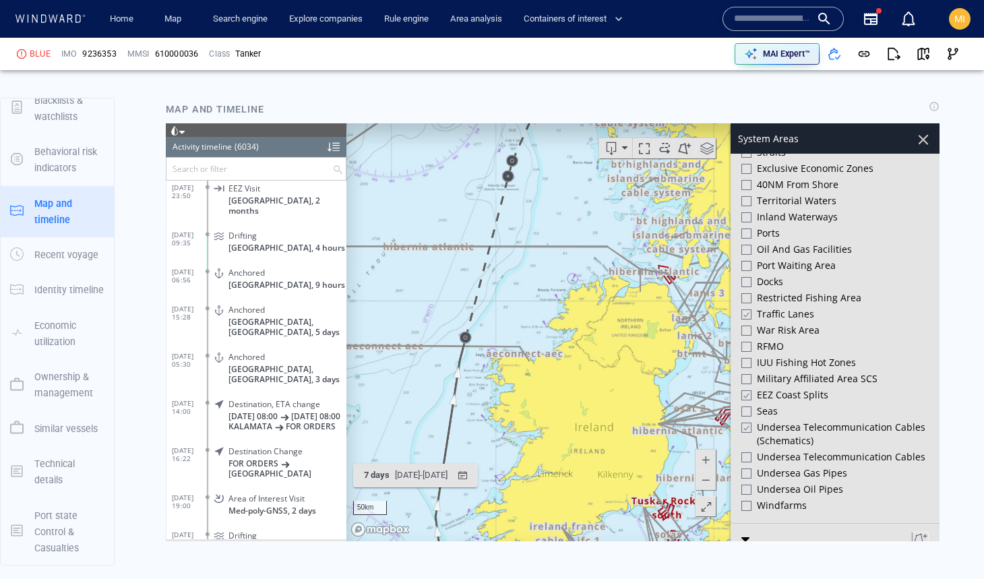
click at [748, 452] on div at bounding box center [747, 457] width 10 height 10
click at [746, 468] on div at bounding box center [747, 473] width 10 height 10
click at [744, 484] on div at bounding box center [747, 489] width 10 height 10
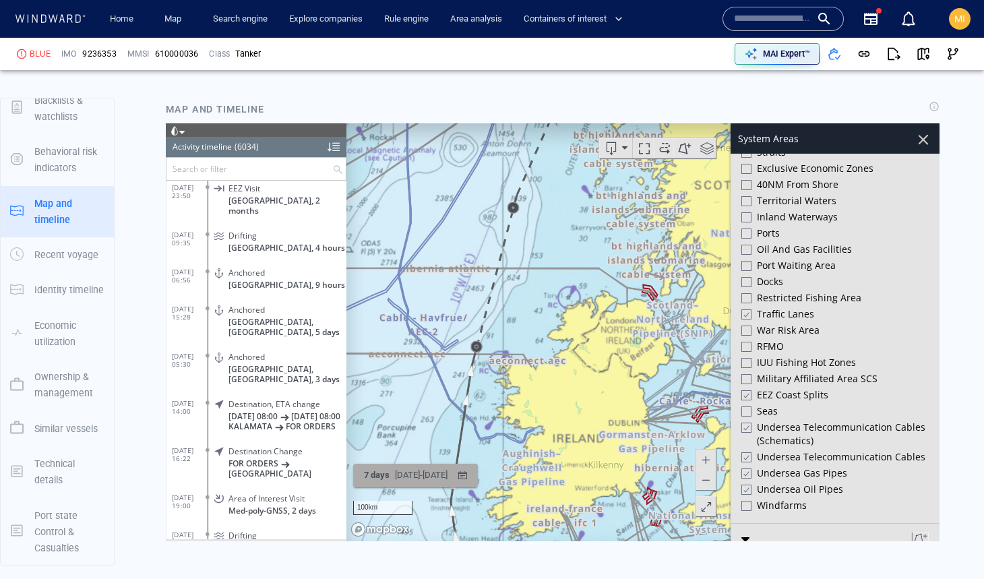
drag, startPoint x: 538, startPoint y: 376, endPoint x: 502, endPoint y: 469, distance: 99.9
click at [502, 467] on div "100km © Mapbox © OpenStreetMap Improve this map 7 days [DATE] - [DATE] Export p…" at bounding box center [553, 332] width 774 height 418
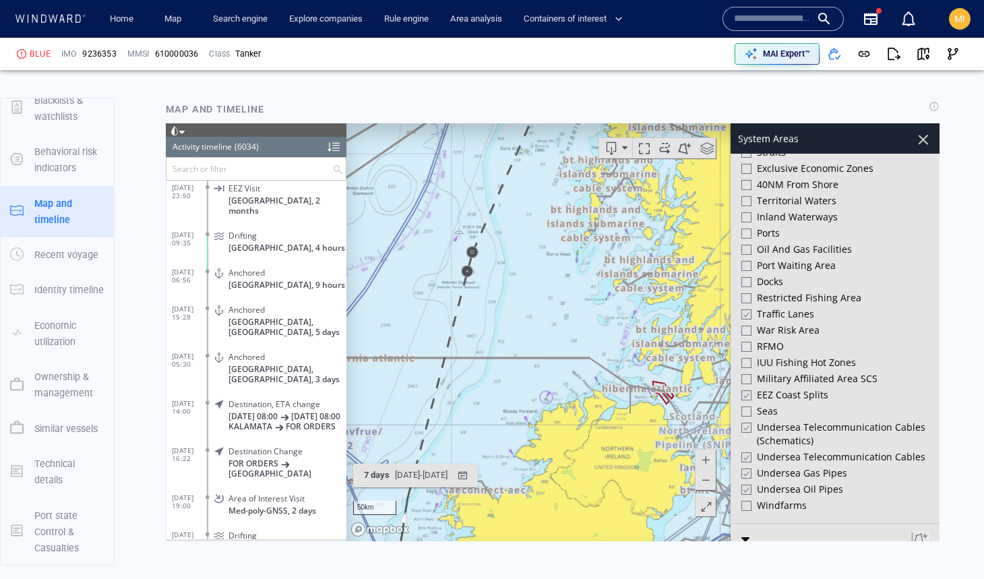
click at [748, 500] on div at bounding box center [747, 505] width 10 height 10
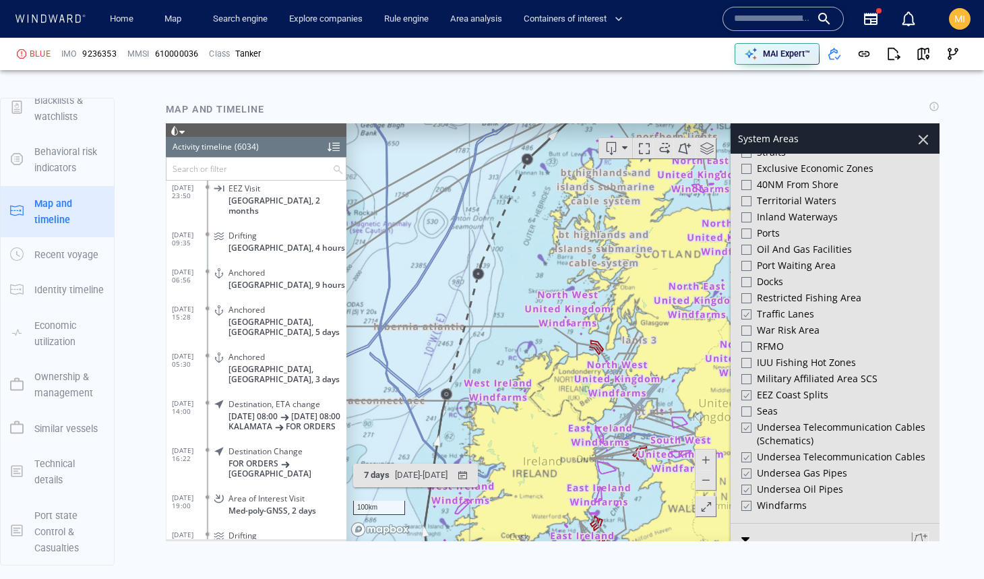
drag, startPoint x: 506, startPoint y: 376, endPoint x: 500, endPoint y: 333, distance: 43.0
click at [500, 333] on canvas "Map" at bounding box center [643, 332] width 593 height 418
click at [745, 500] on div at bounding box center [746, 505] width 10 height 11
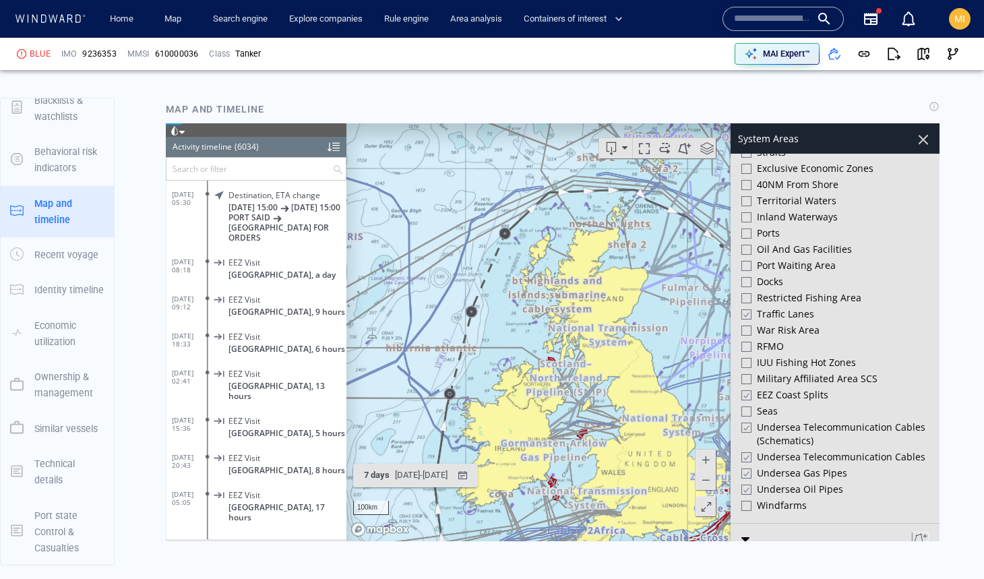
scroll to position [223152, 0]
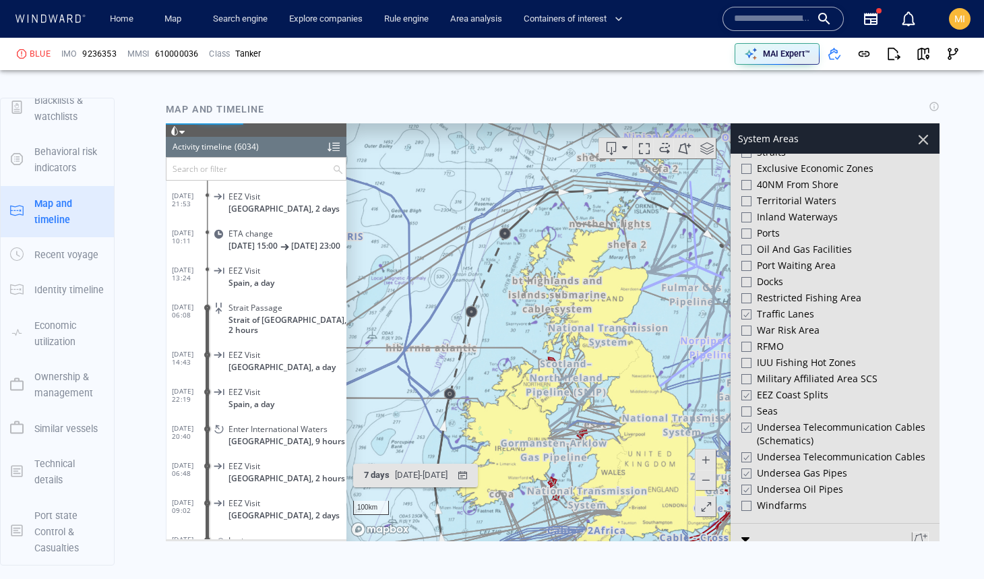
click at [258, 169] on input "text" at bounding box center [250, 168] width 166 height 22
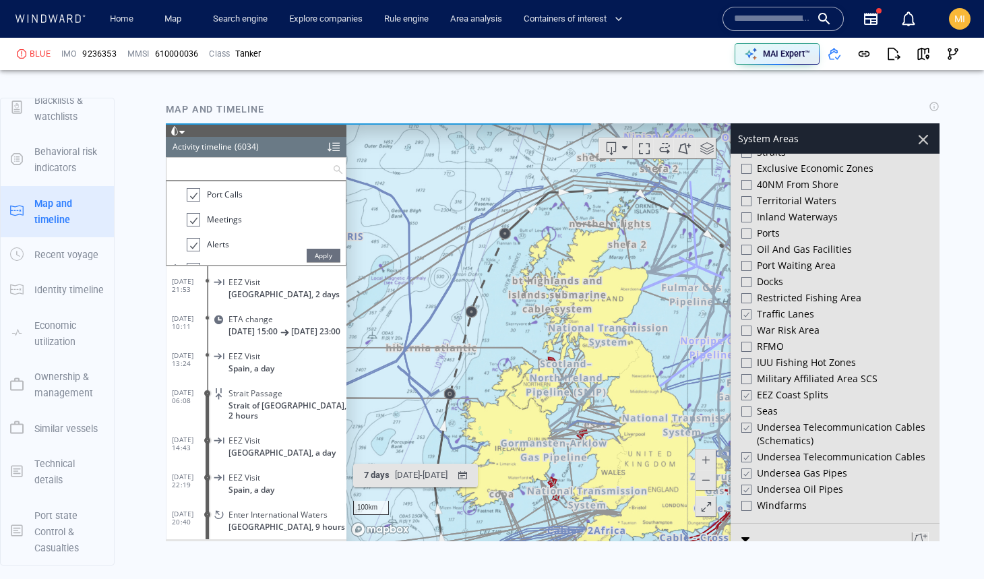
scroll to position [0, 0]
click at [181, 192] on div at bounding box center [179, 195] width 13 height 16
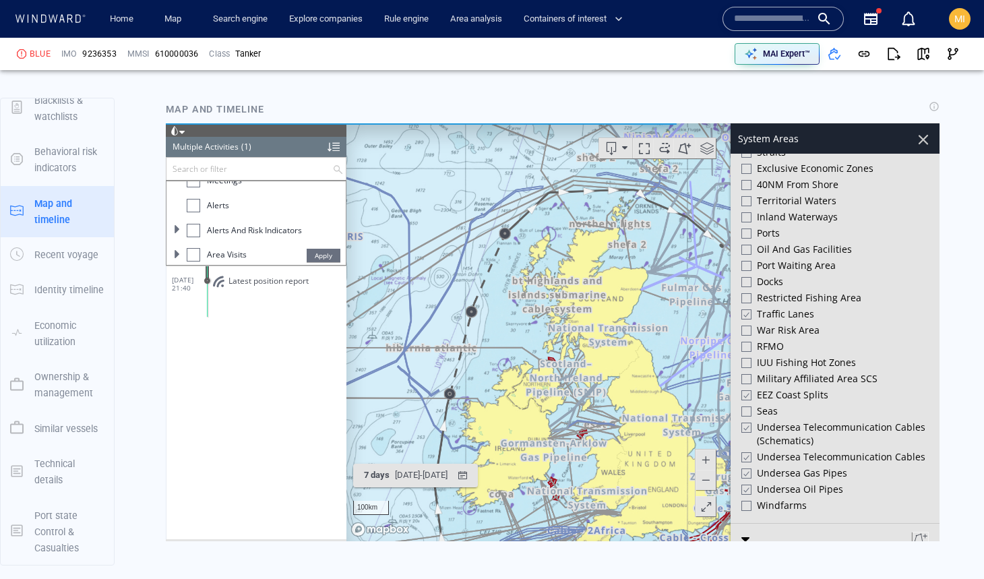
scroll to position [92, 0]
click at [194, 203] on div at bounding box center [193, 200] width 13 height 13
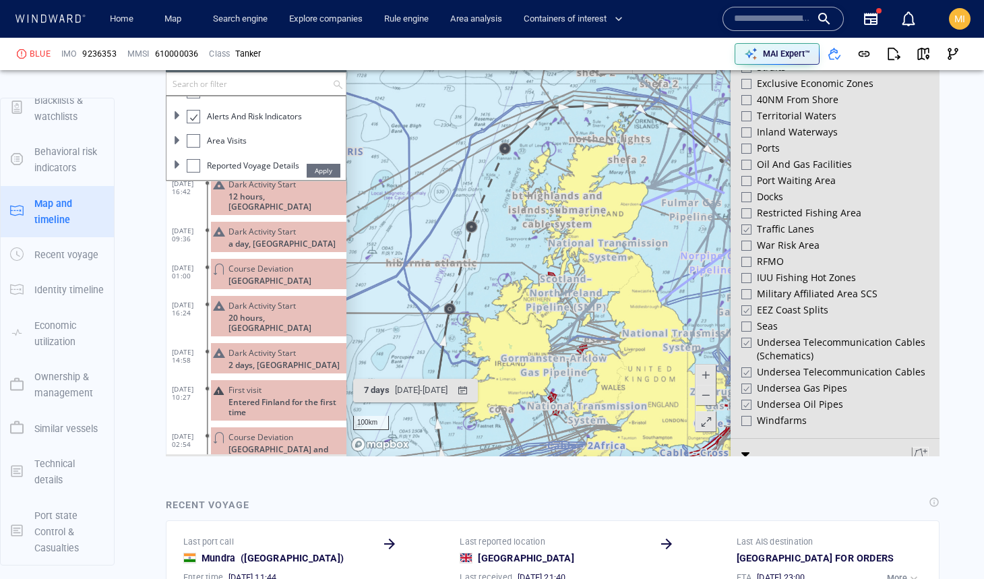
scroll to position [5168, 0]
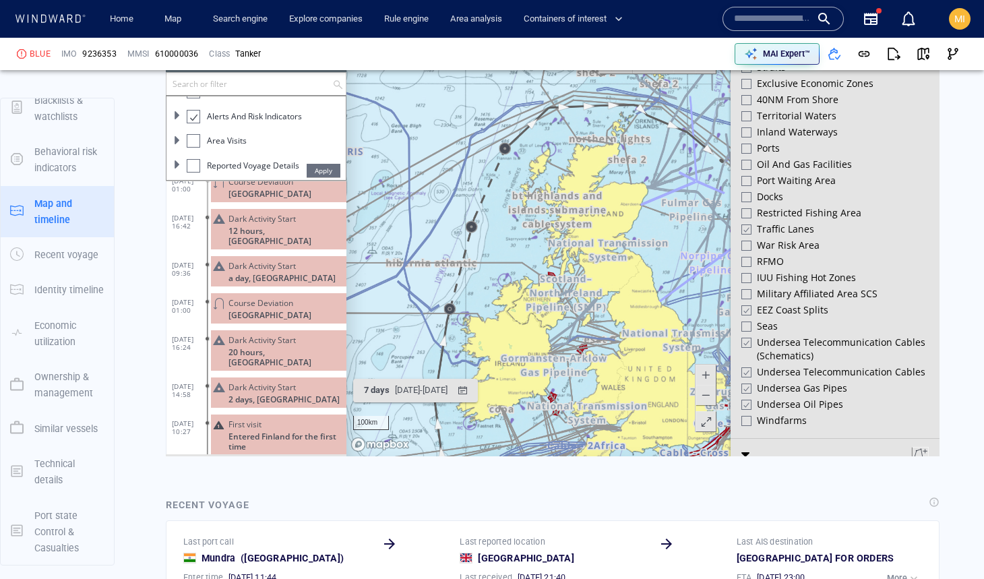
click at [193, 116] on div at bounding box center [192, 117] width 13 height 16
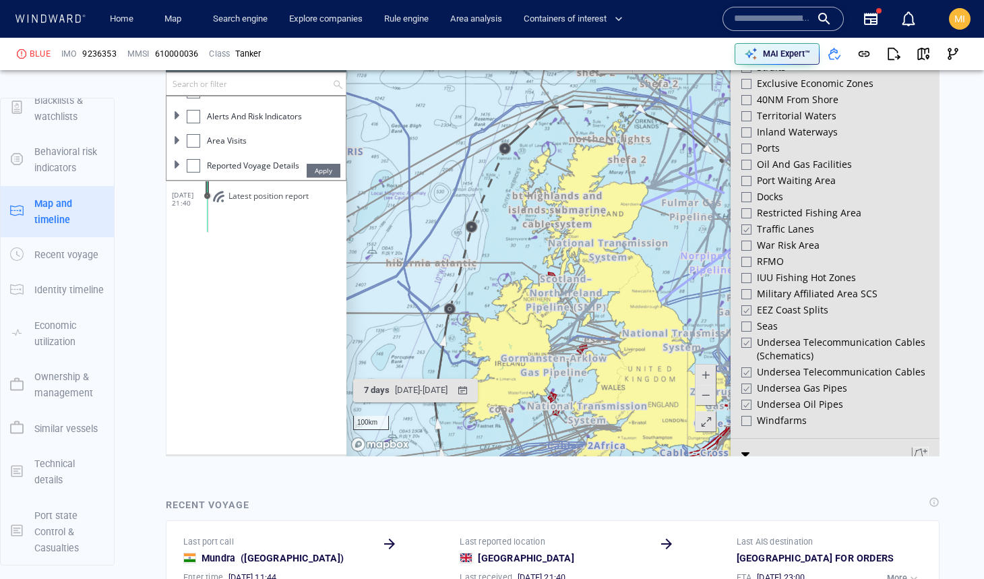
scroll to position [109, 0]
click at [176, 100] on span at bounding box center [177, 98] width 8 height 8
click at [198, 125] on div at bounding box center [199, 124] width 13 height 13
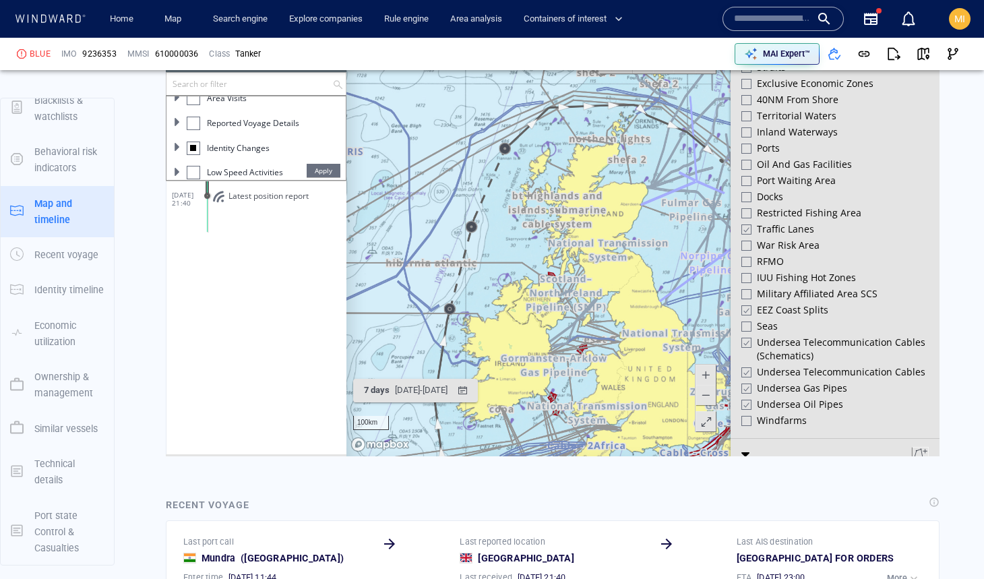
click at [192, 150] on div at bounding box center [193, 147] width 6 height 6
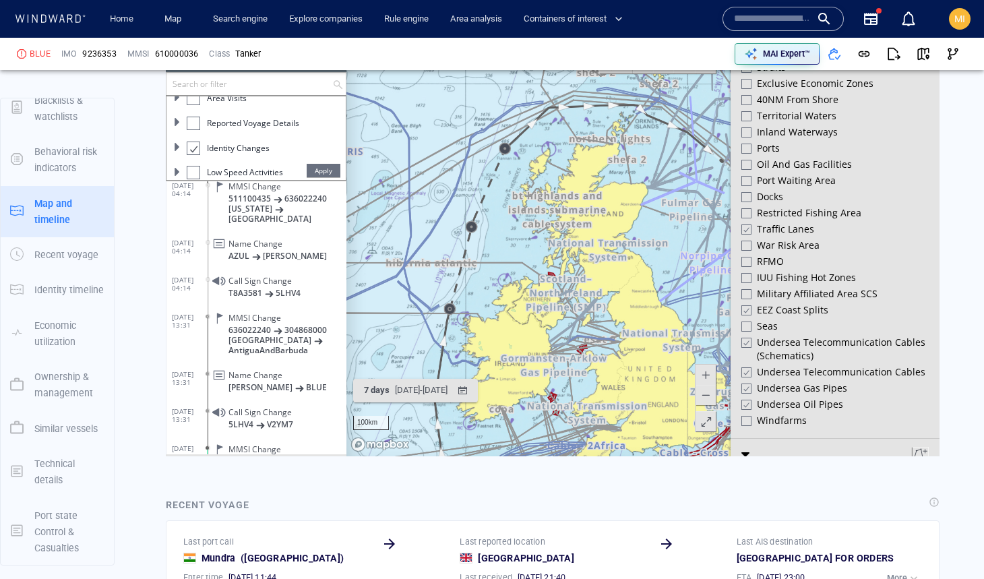
scroll to position [416, 0]
